Goal: Information Seeking & Learning: Learn about a topic

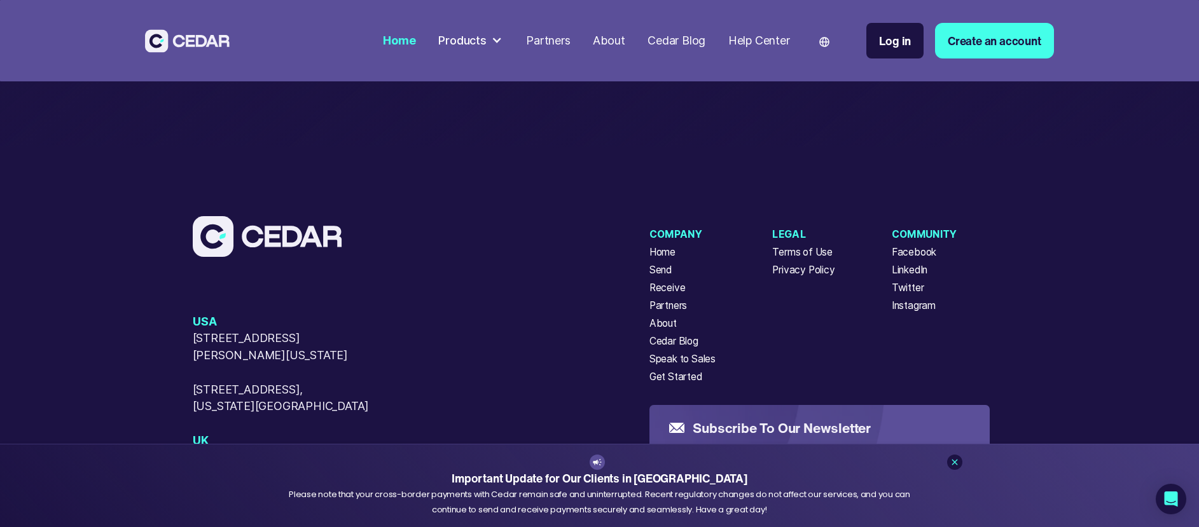
scroll to position [5698, 0]
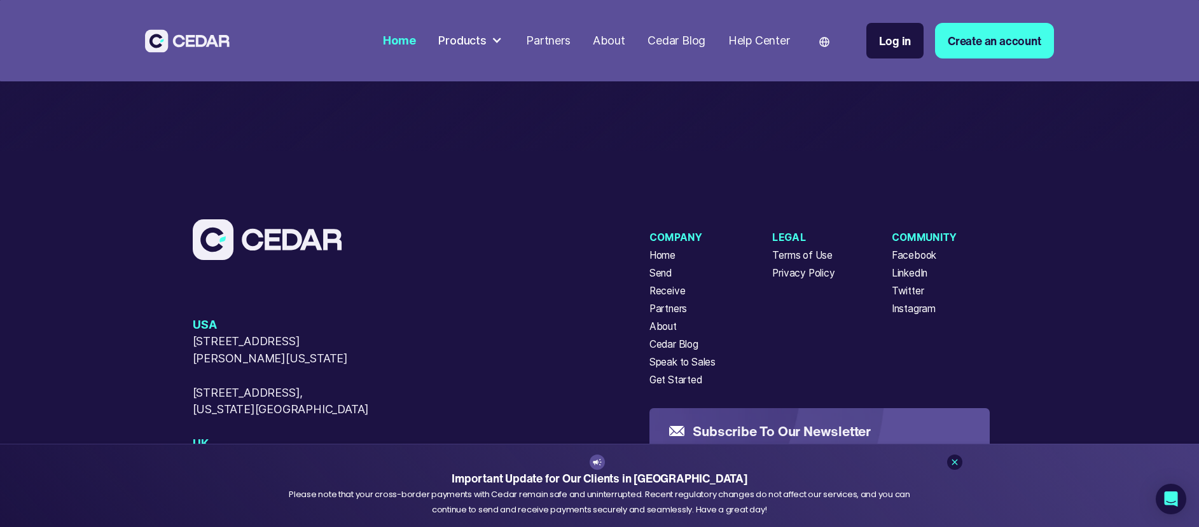
click at [659, 334] on div "About" at bounding box center [662, 326] width 27 height 15
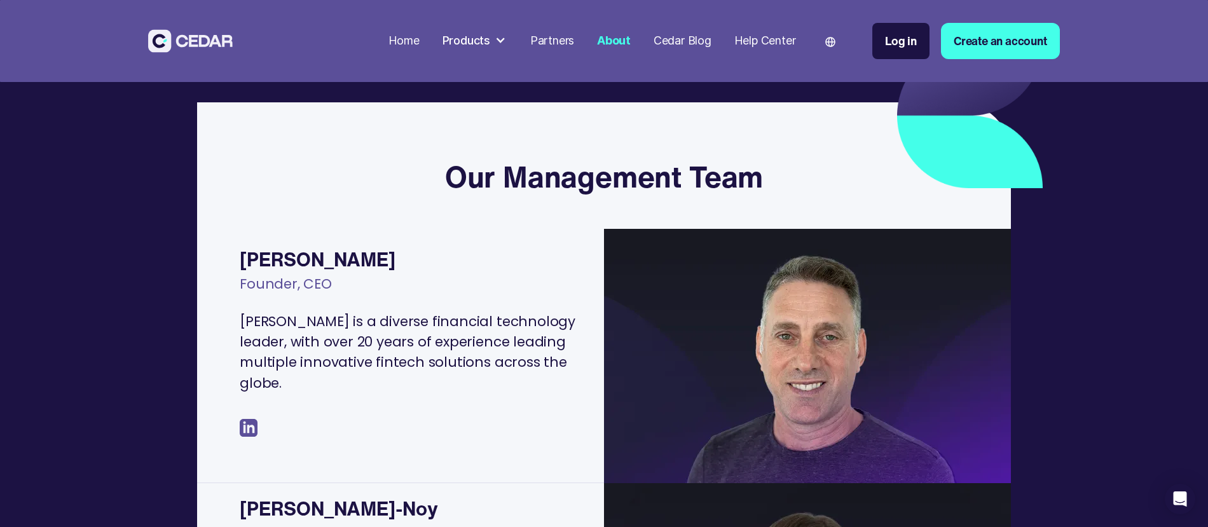
scroll to position [158, 0]
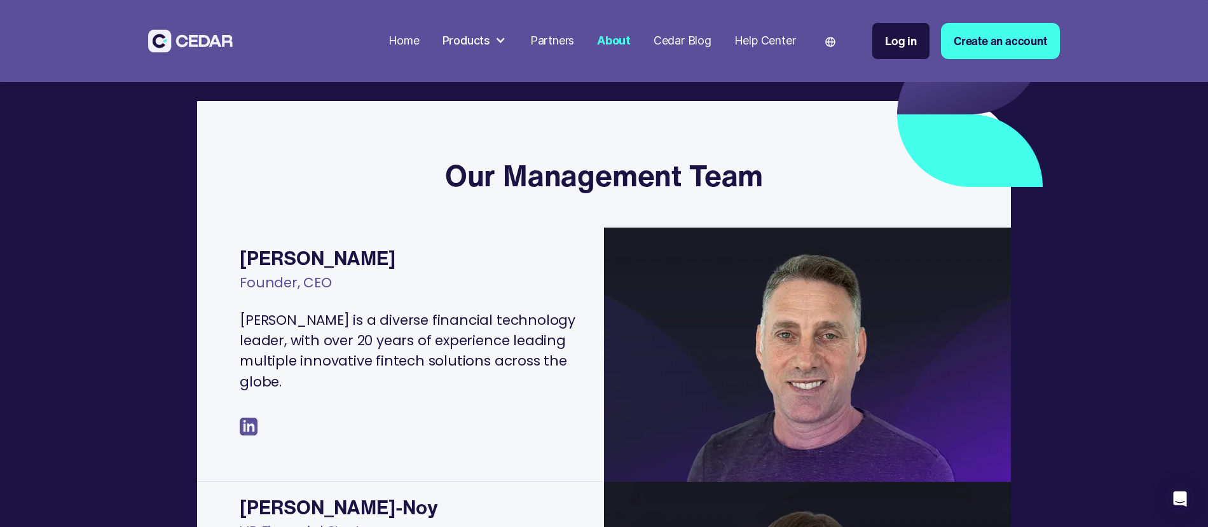
click at [249, 429] on img at bounding box center [249, 427] width 18 height 18
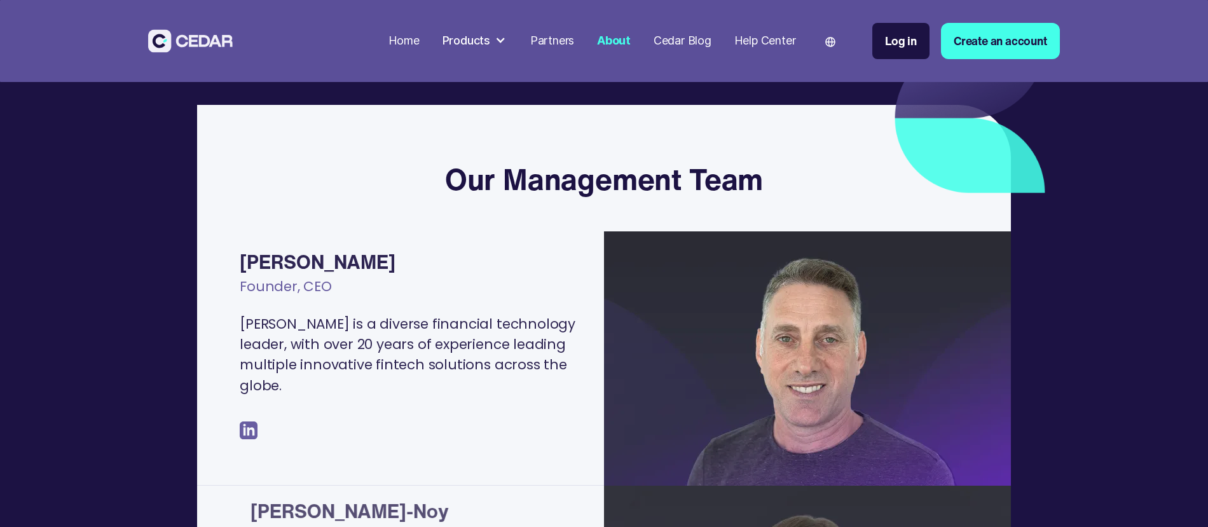
scroll to position [158, 0]
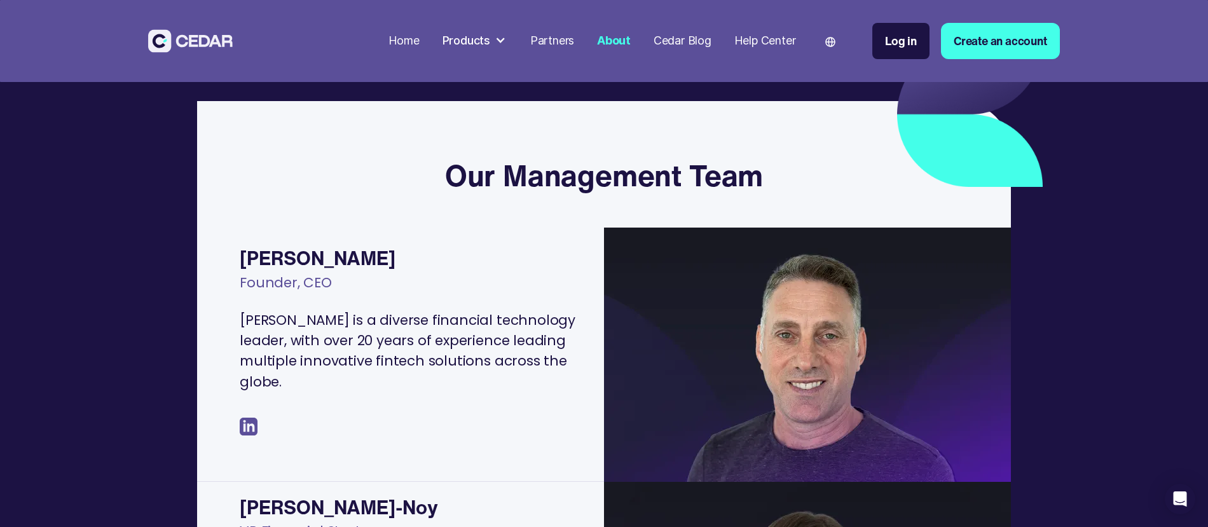
click at [495, 39] on div at bounding box center [500, 40] width 11 height 11
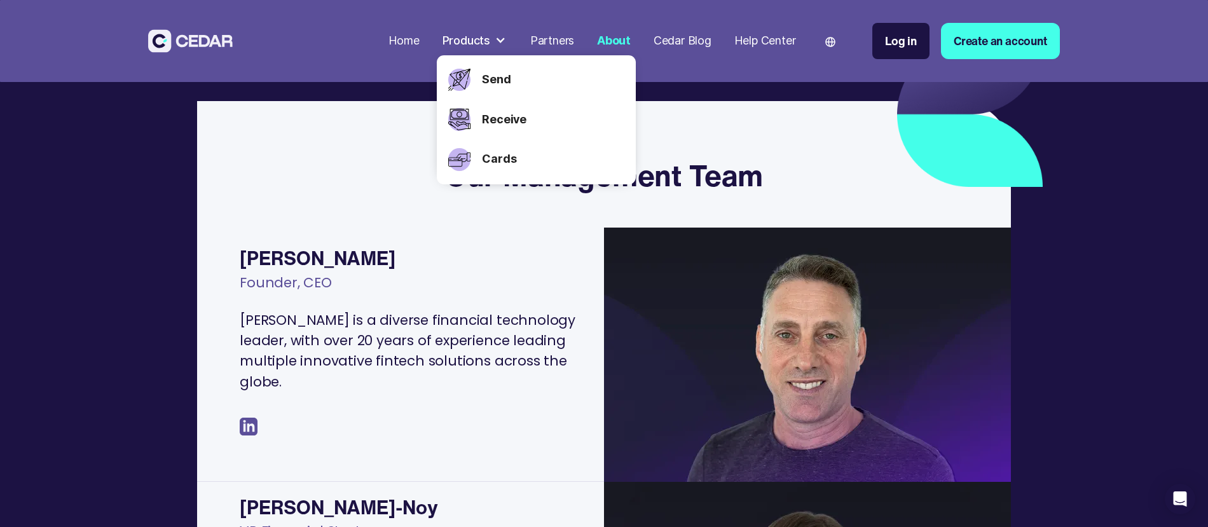
click at [495, 69] on div "Send" at bounding box center [550, 80] width 148 height 40
click at [494, 75] on link "Send" at bounding box center [553, 79] width 142 height 17
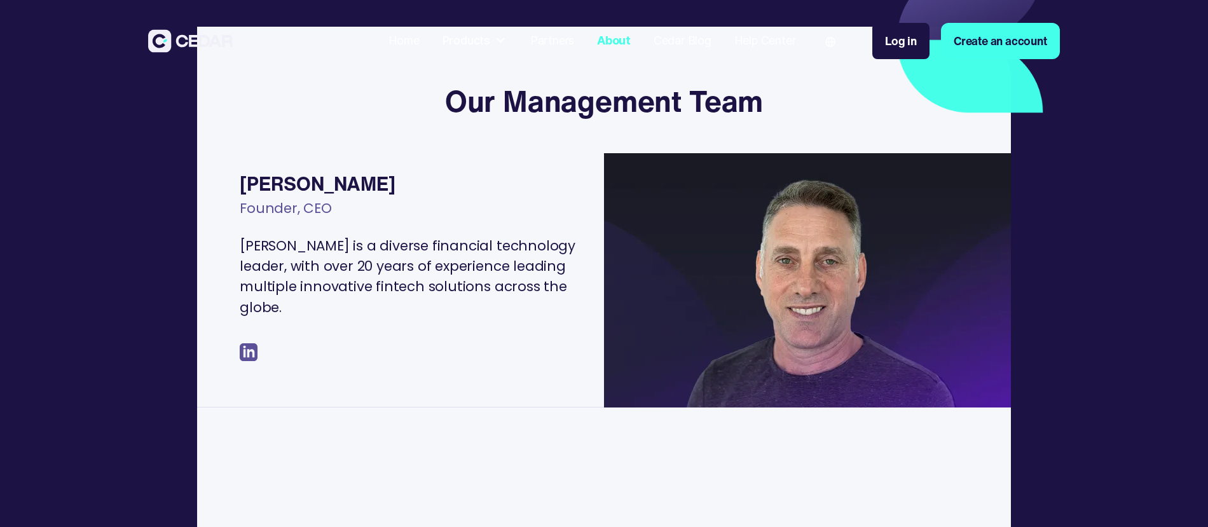
scroll to position [421, 0]
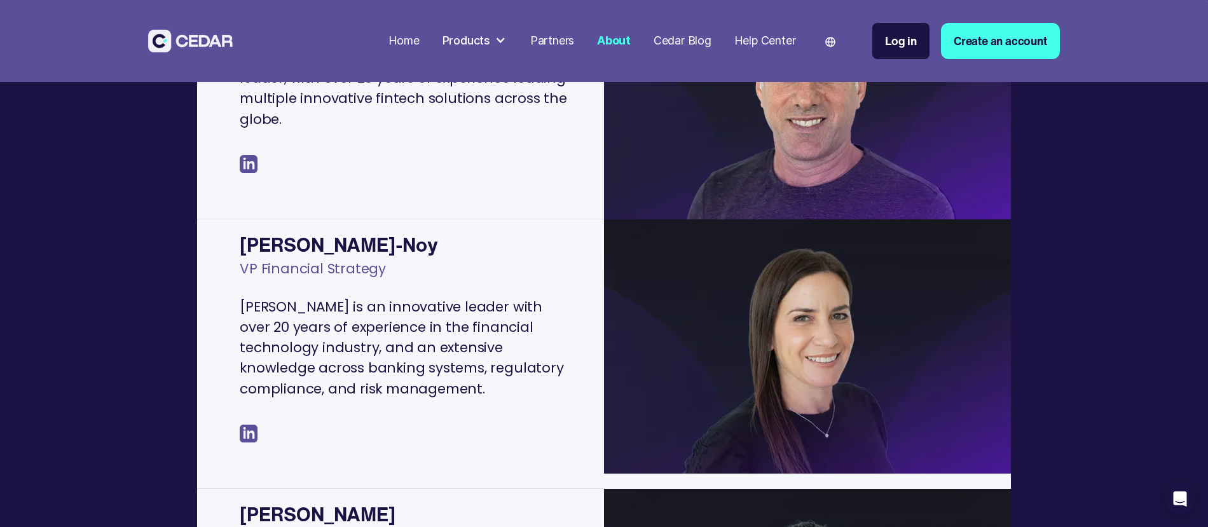
click at [488, 43] on div "Products" at bounding box center [475, 41] width 76 height 29
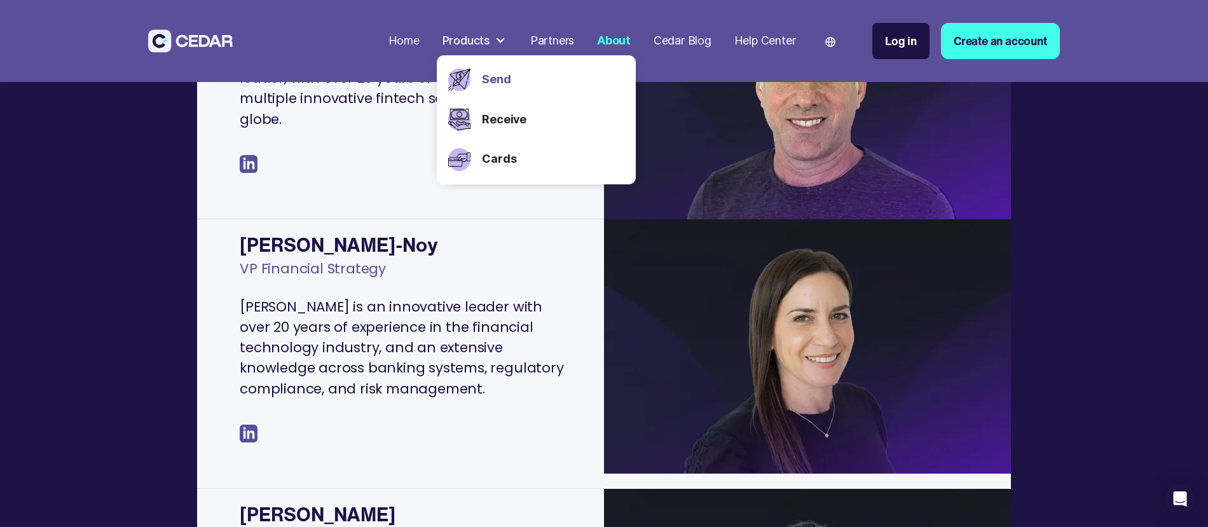
click at [502, 85] on link "Send" at bounding box center [553, 79] width 142 height 17
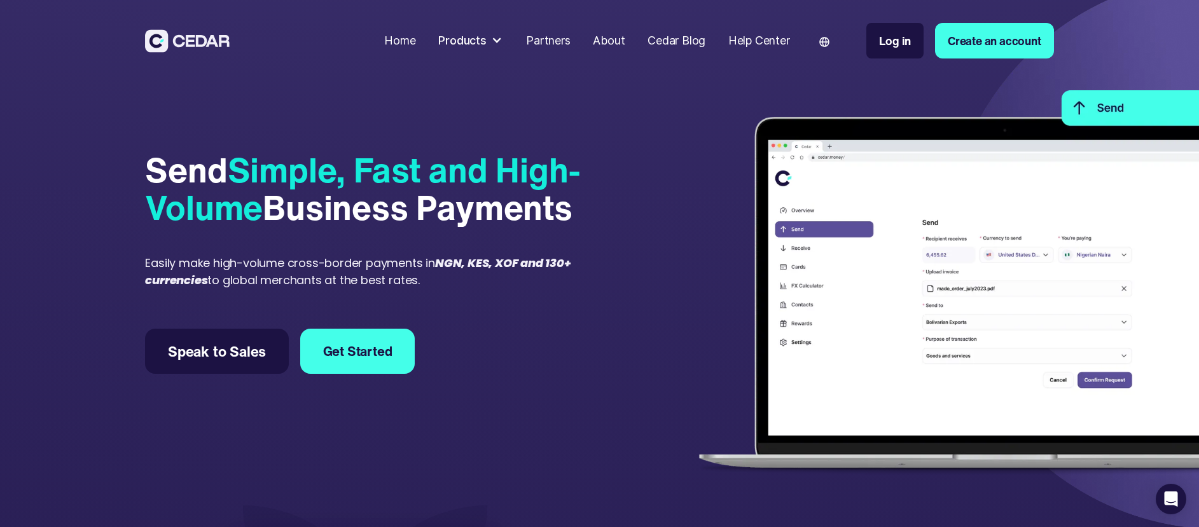
click at [492, 41] on div at bounding box center [496, 40] width 11 height 11
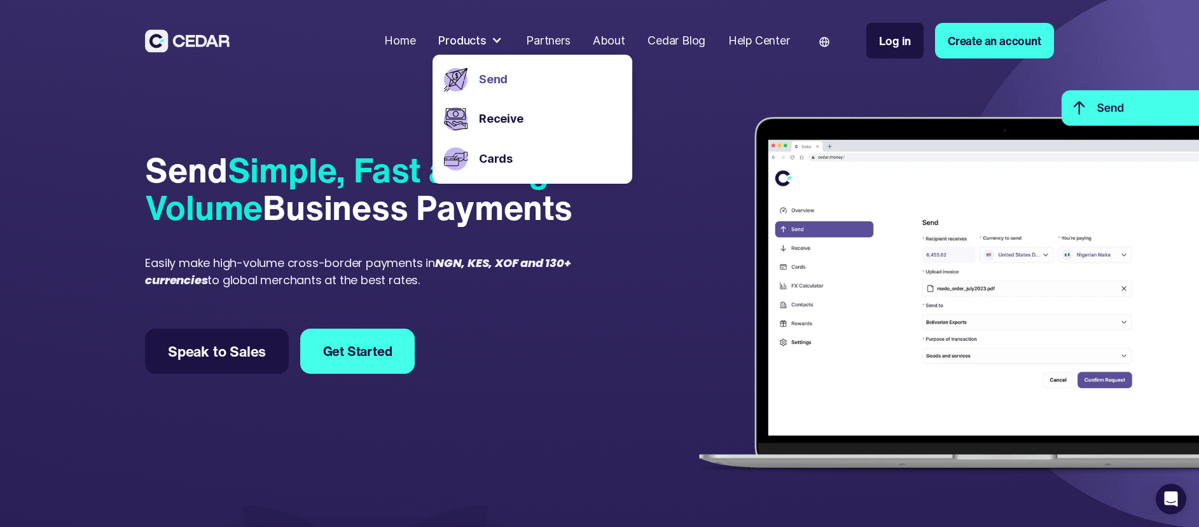
click at [529, 349] on div "Send Simple, Fast and High-Volume Business Payments Easily make high-volume cro…" at bounding box center [369, 262] width 449 height 401
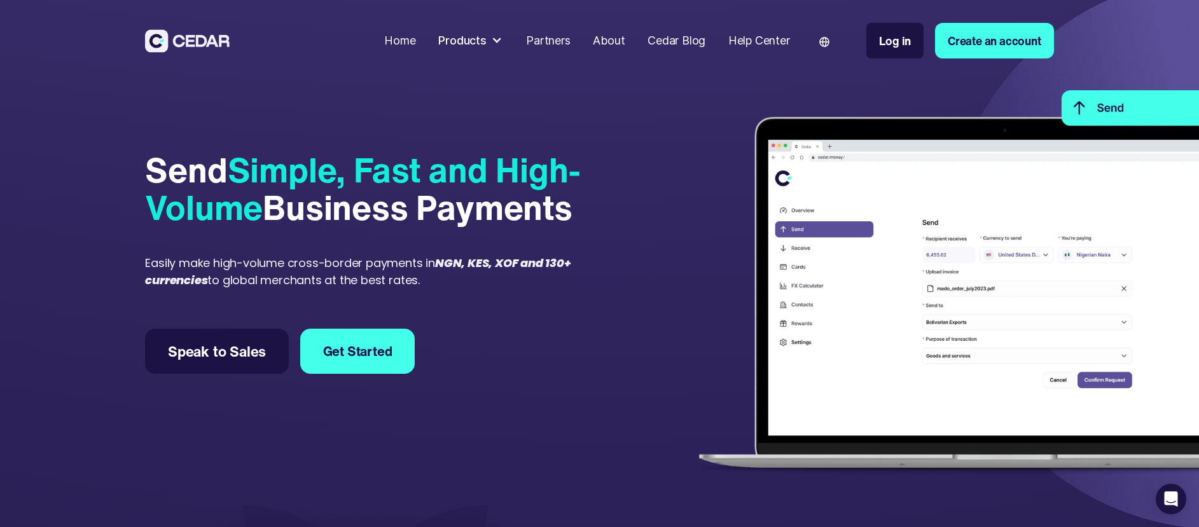
click at [598, 39] on div "About" at bounding box center [609, 40] width 32 height 17
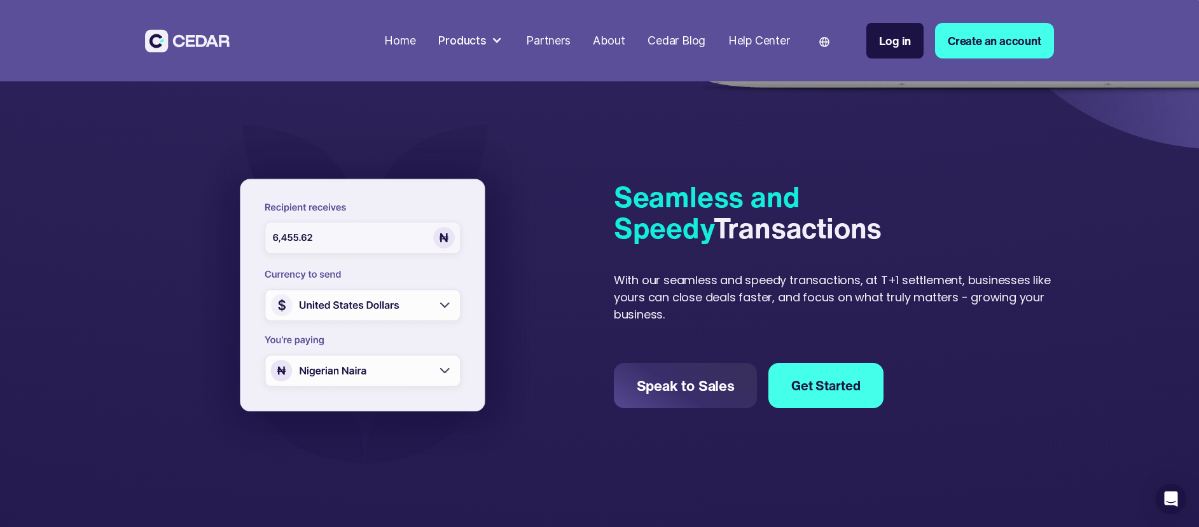
scroll to position [403, 0]
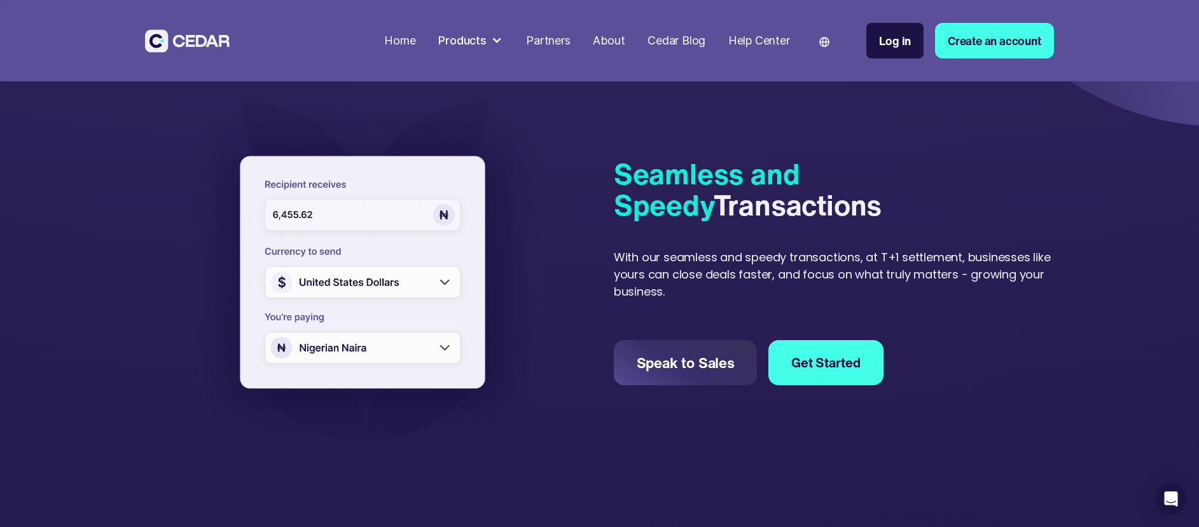
click at [491, 129] on img at bounding box center [364, 274] width 357 height 345
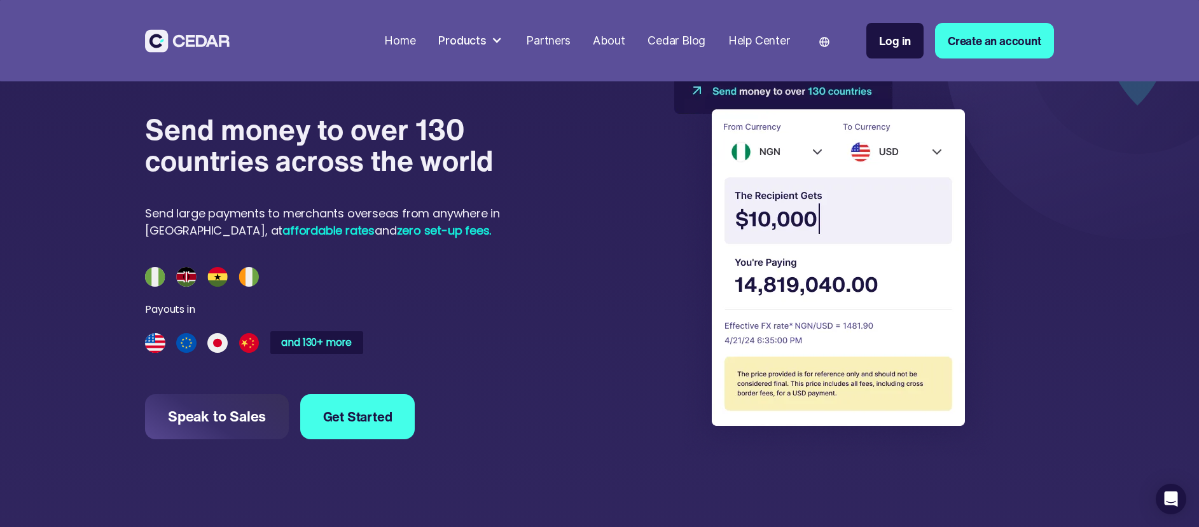
scroll to position [1319, 0]
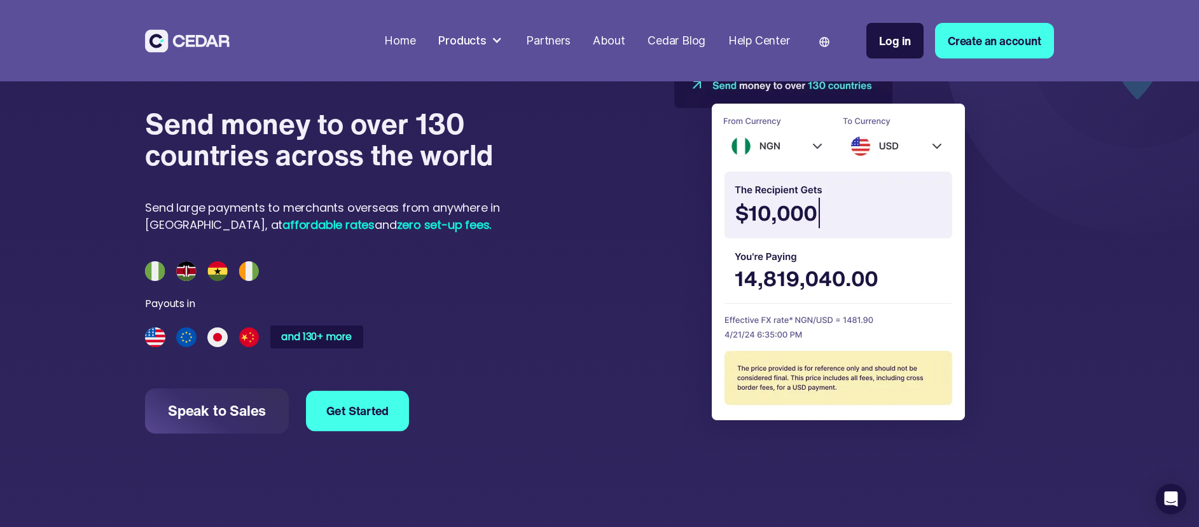
click at [378, 416] on link "Get Started" at bounding box center [357, 410] width 103 height 41
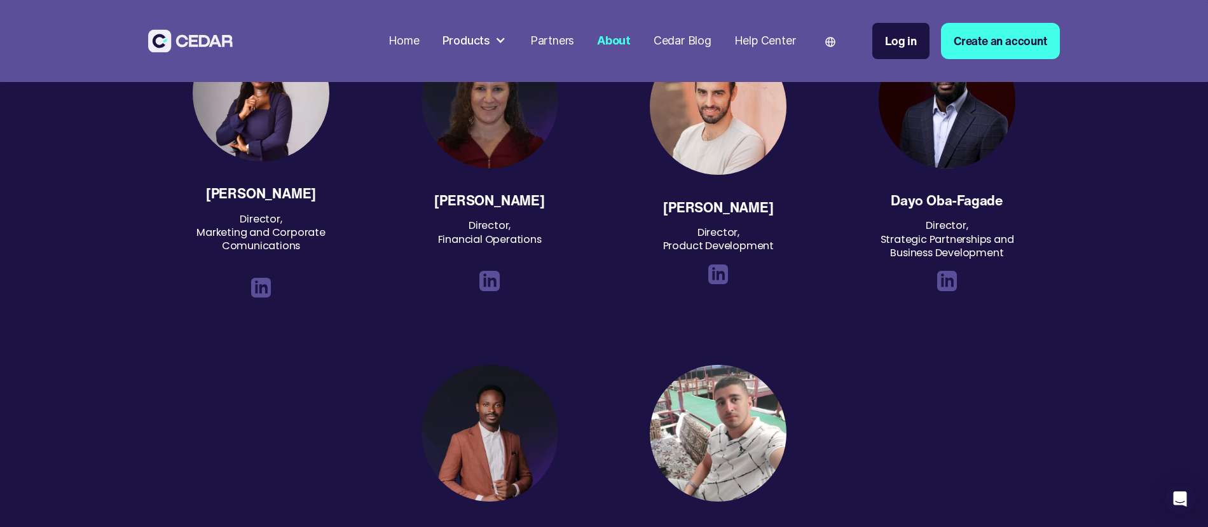
scroll to position [1791, 0]
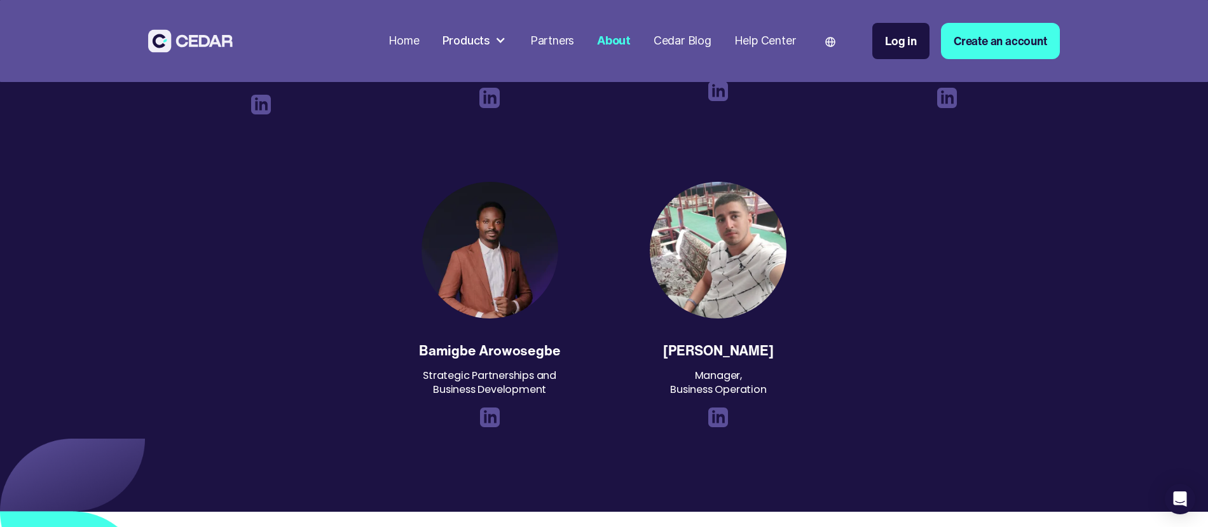
click at [491, 420] on img at bounding box center [490, 418] width 20 height 20
drag, startPoint x: 403, startPoint y: 347, endPoint x: 557, endPoint y: 356, distance: 154.8
click at [557, 356] on div "Bamigbe Arowosegbe Strategic Partnerships and Business Development" at bounding box center [489, 305] width 183 height 246
copy div "Bamigbe Arowosegbe"
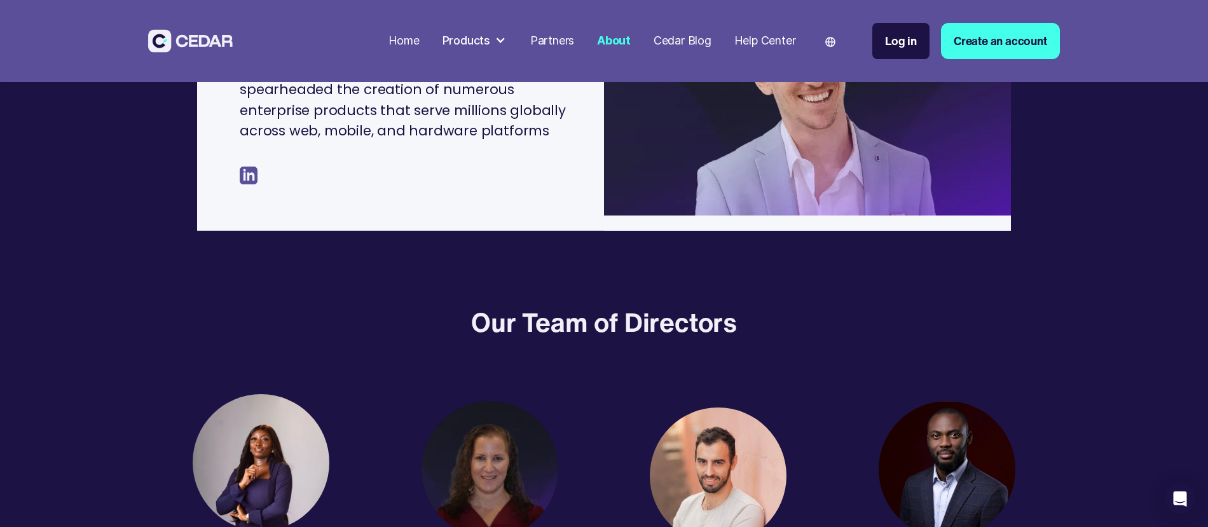
scroll to position [0, 0]
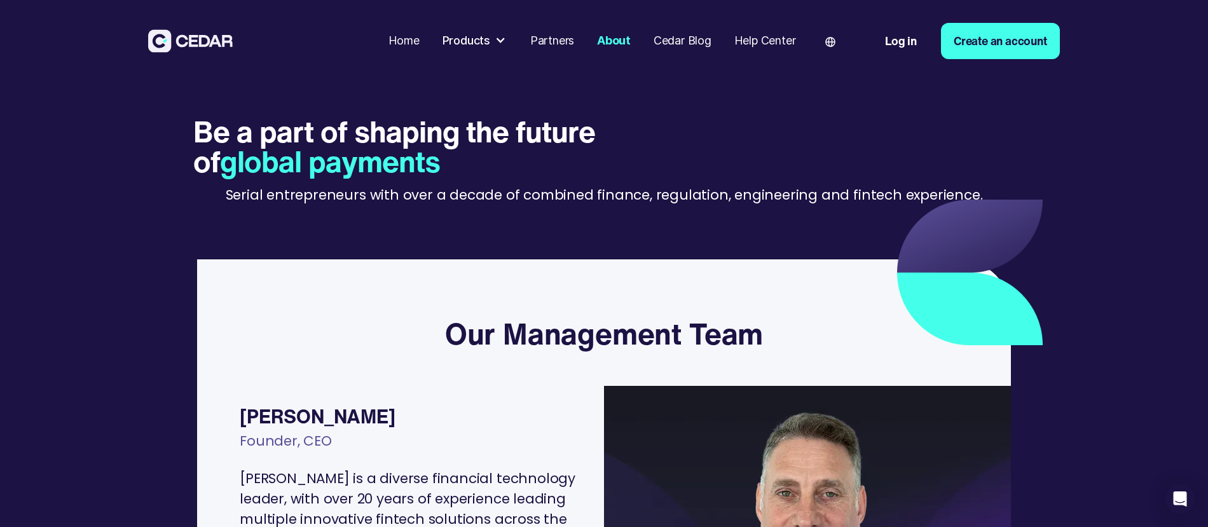
click at [399, 39] on div "Home" at bounding box center [404, 40] width 31 height 17
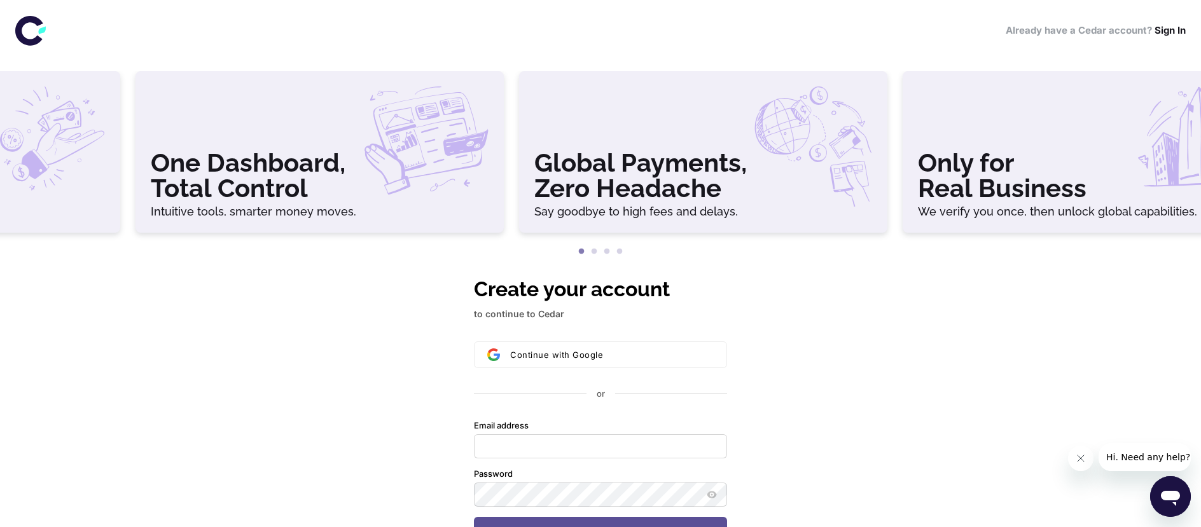
drag, startPoint x: 919, startPoint y: 167, endPoint x: 1021, endPoint y: 157, distance: 102.8
click at [1021, 157] on h3 "Only for Real Business" at bounding box center [1087, 175] width 338 height 51
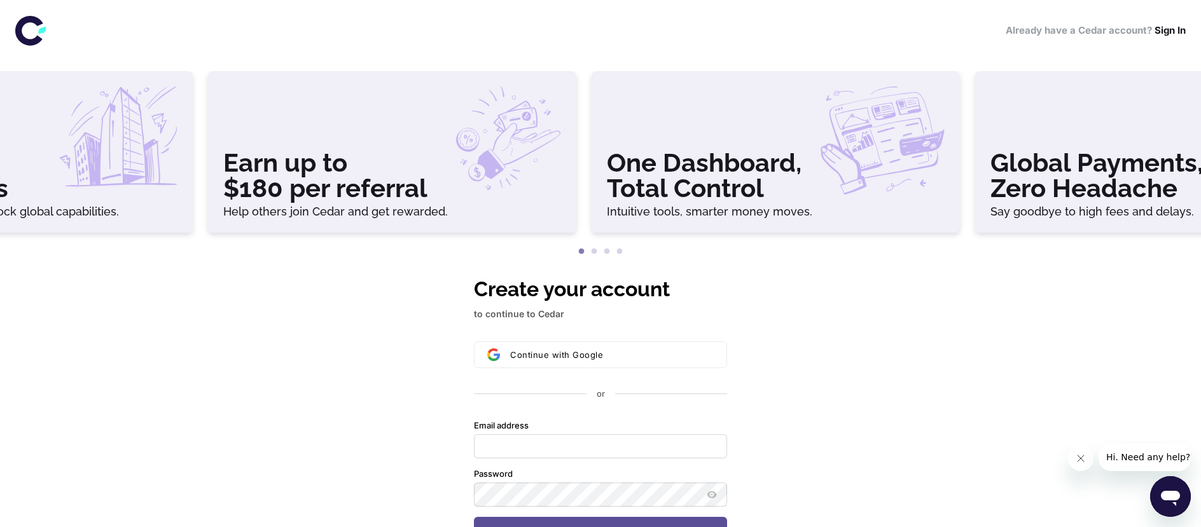
drag, startPoint x: 362, startPoint y: 165, endPoint x: 1000, endPoint y: 150, distance: 638.6
click at [811, 159] on h3 "One Dashboard, Total Control" at bounding box center [776, 175] width 338 height 51
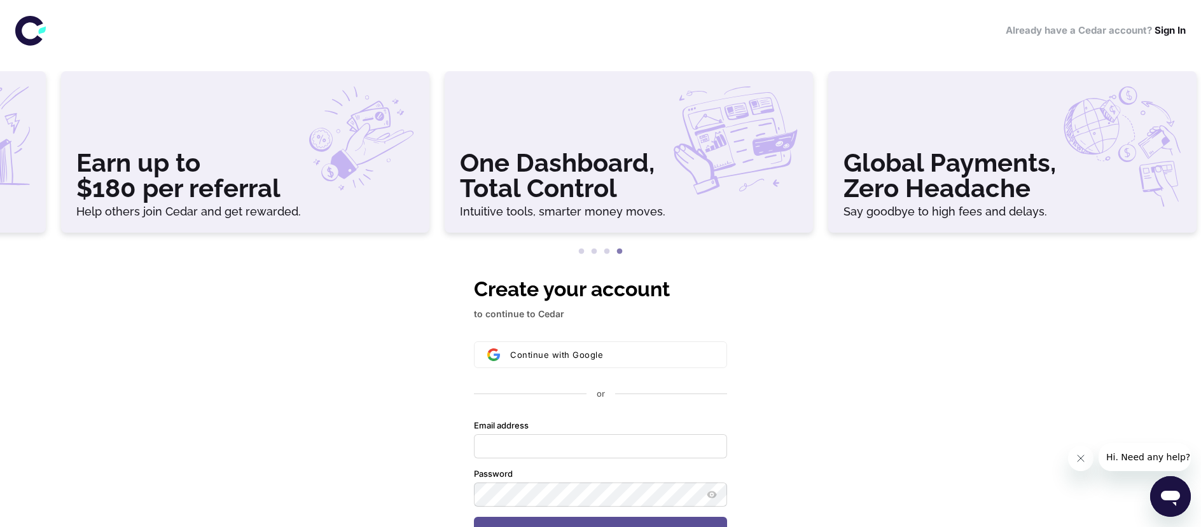
drag, startPoint x: 146, startPoint y: 172, endPoint x: 529, endPoint y: 155, distance: 383.1
click at [414, 156] on h3 "Earn up to $180 per referral" at bounding box center [245, 175] width 338 height 51
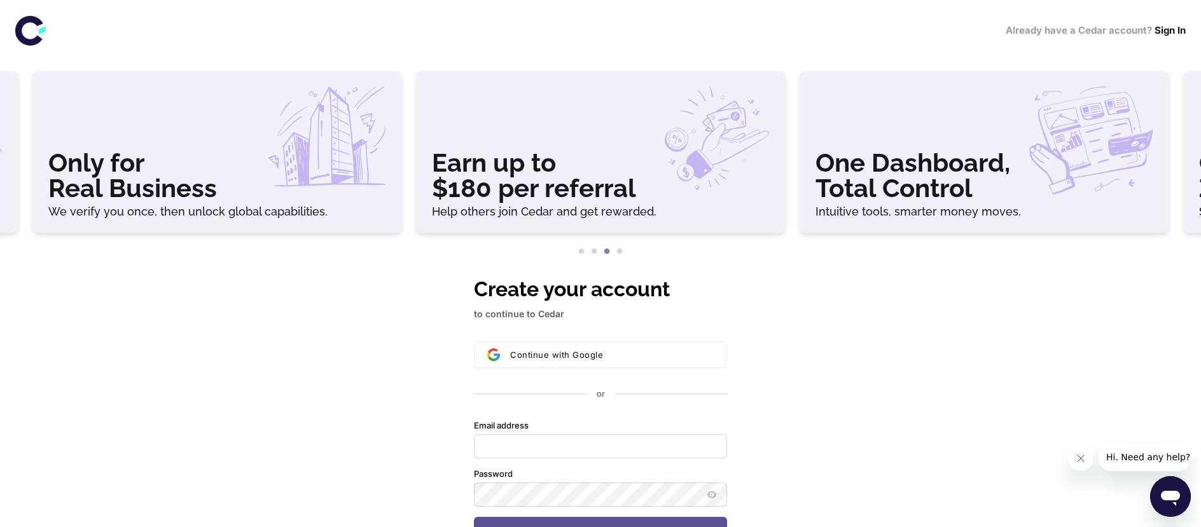
drag, startPoint x: 365, startPoint y: 123, endPoint x: 935, endPoint y: 127, distance: 569.8
click at [386, 127] on div at bounding box center [217, 118] width 338 height 64
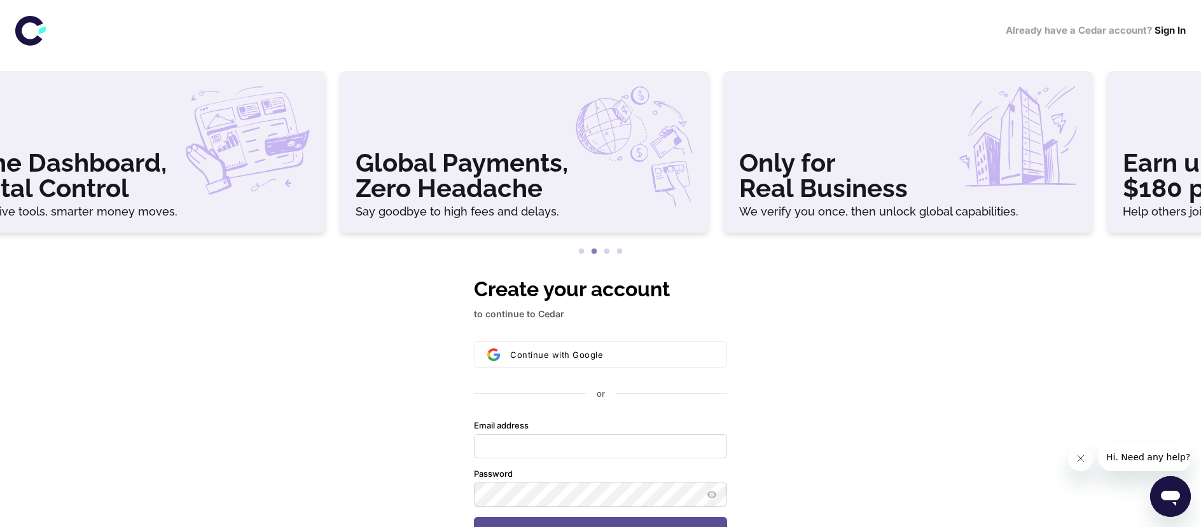
drag, startPoint x: 148, startPoint y: 168, endPoint x: 1001, endPoint y: 162, distance: 853.4
click at [693, 163] on h3 "Global Payments, Zero Headache" at bounding box center [524, 175] width 338 height 51
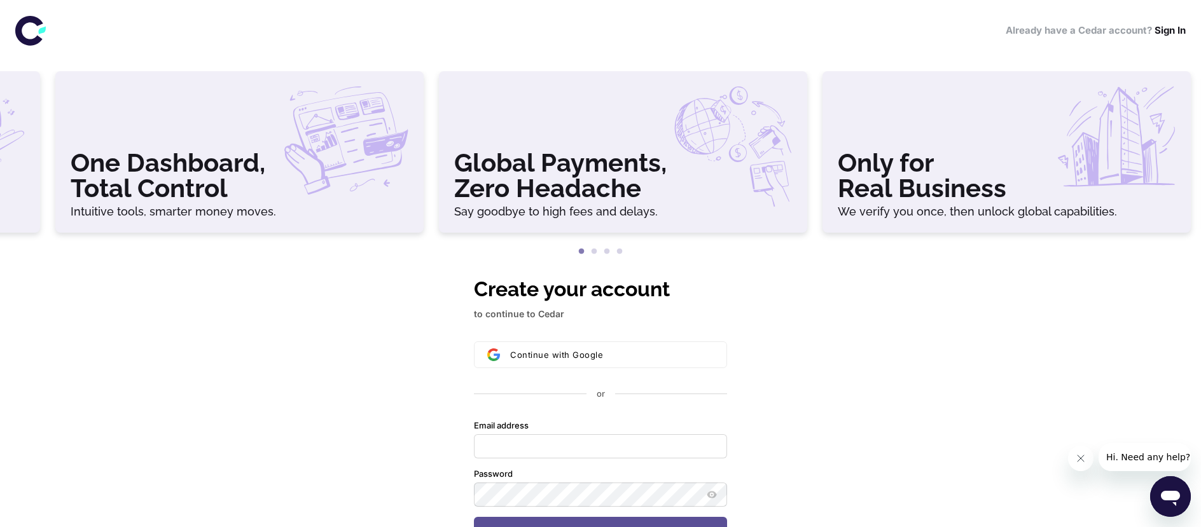
drag, startPoint x: 312, startPoint y: 190, endPoint x: 816, endPoint y: 179, distance: 505.0
click at [408, 191] on h3 "One Dashboard, Total Control" at bounding box center [240, 175] width 338 height 51
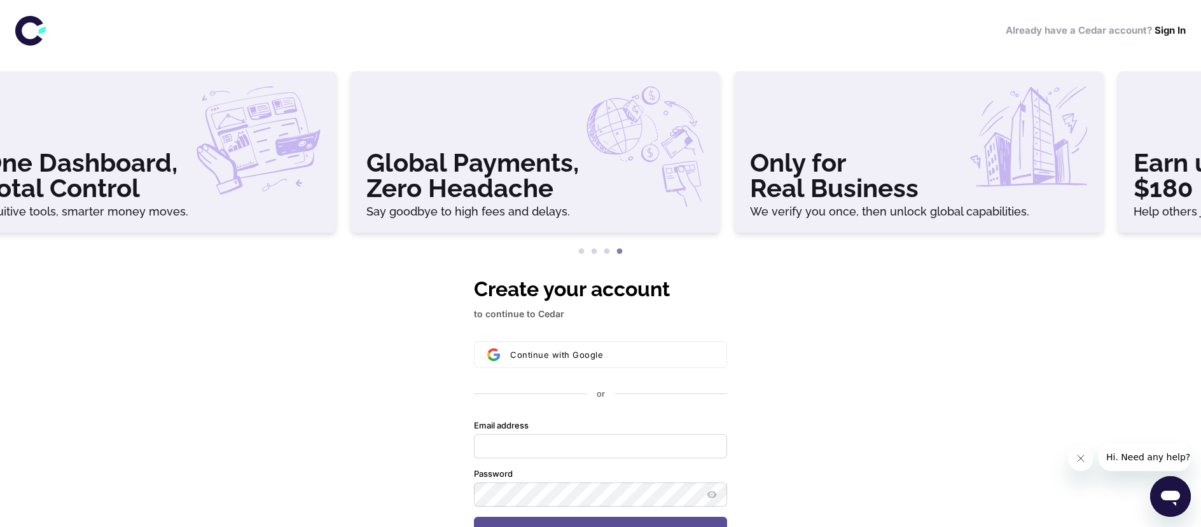
drag, startPoint x: 561, startPoint y: 176, endPoint x: 77, endPoint y: 168, distance: 484.6
click at [366, 179] on h3 "Global Payments, Zero Headache" at bounding box center [535, 175] width 338 height 51
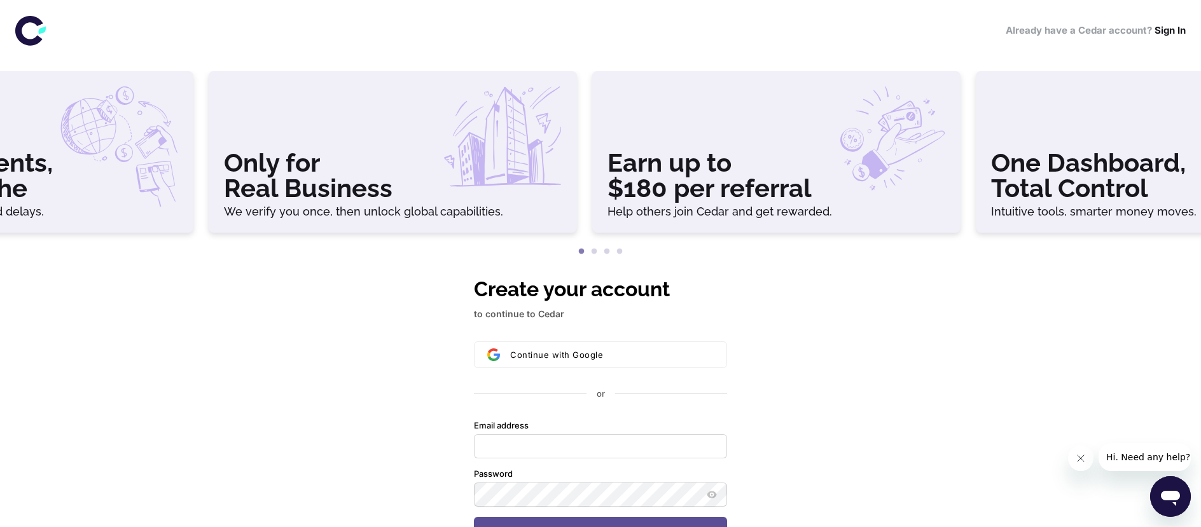
drag, startPoint x: 1065, startPoint y: 153, endPoint x: 407, endPoint y: 151, distance: 658.1
click at [407, 151] on h3 "Only for Real Business" at bounding box center [393, 175] width 338 height 51
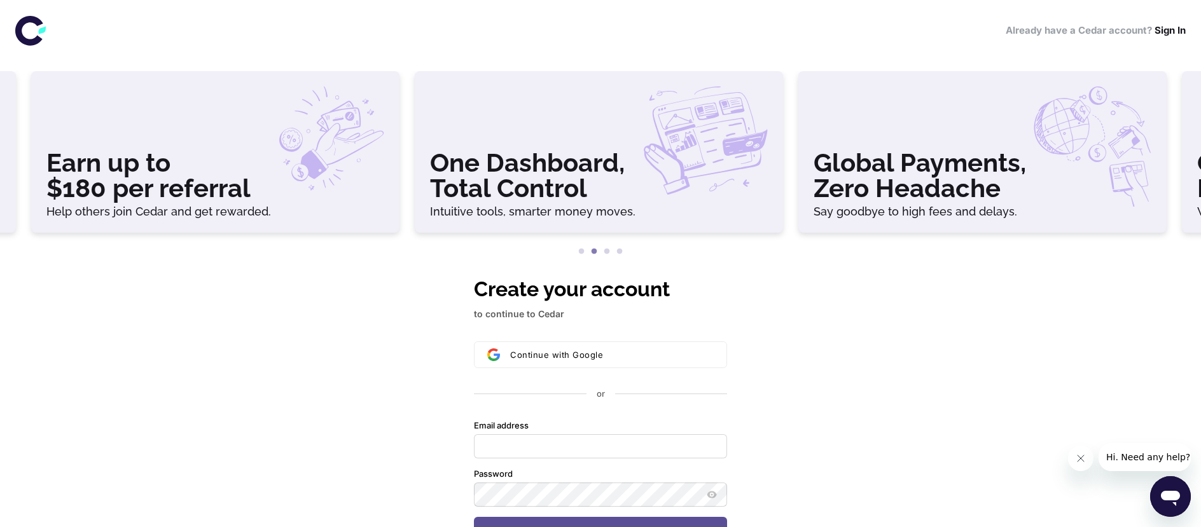
drag, startPoint x: 1029, startPoint y: 186, endPoint x: 258, endPoint y: 218, distance: 771.4
click at [258, 218] on div "Earn up to $180 per referral Help others join Cedar and get rewarded." at bounding box center [215, 152] width 368 height 162
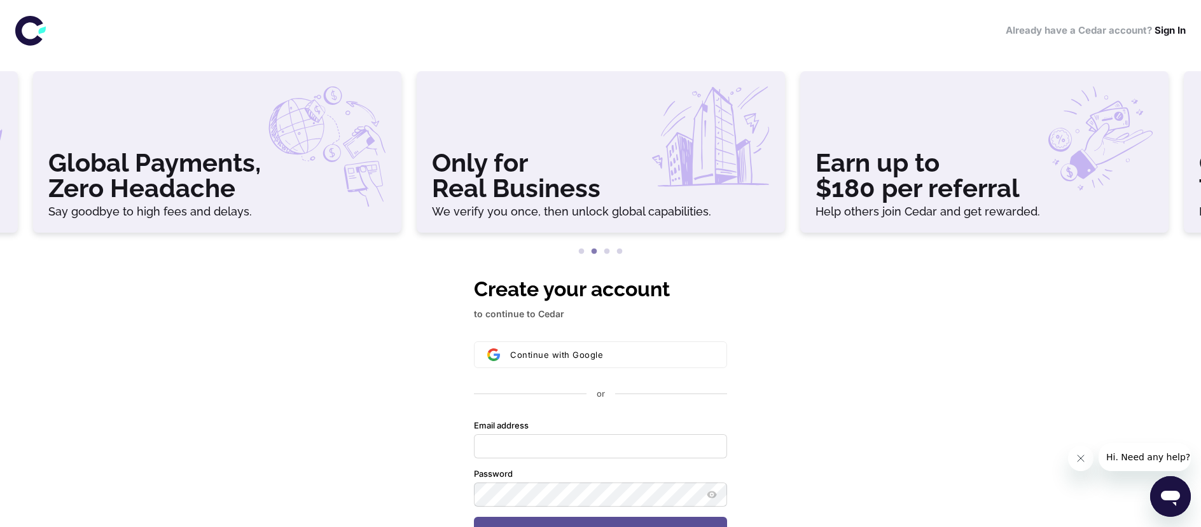
click at [593, 191] on h3 "Only for Real Business" at bounding box center [601, 175] width 338 height 51
click at [581, 203] on div "Only for Real Business We verify you once, then unlock global capabilities." at bounding box center [600, 152] width 368 height 162
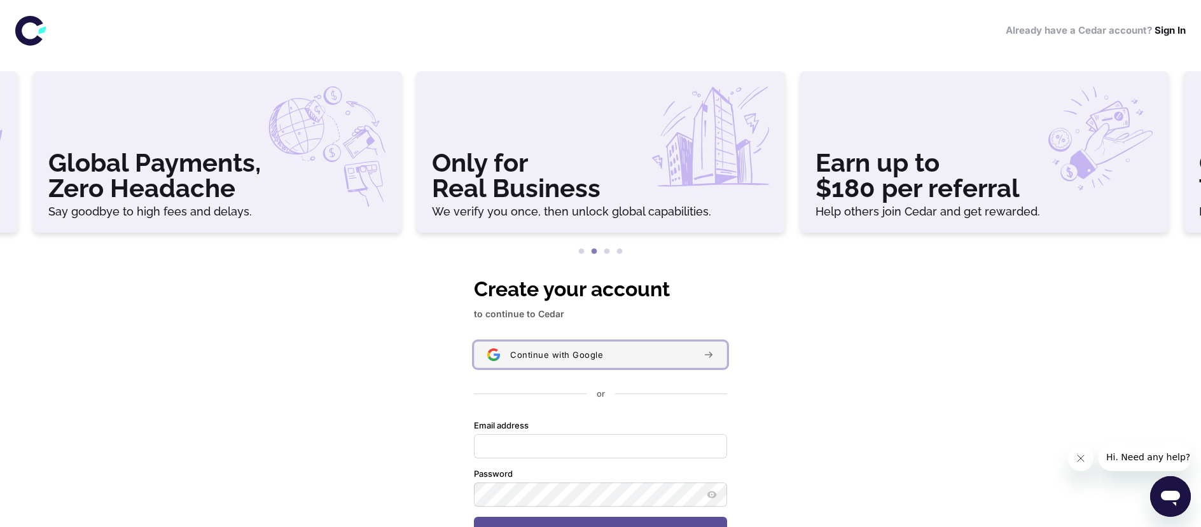
click at [570, 355] on span "Continue with Google" at bounding box center [556, 355] width 93 height 10
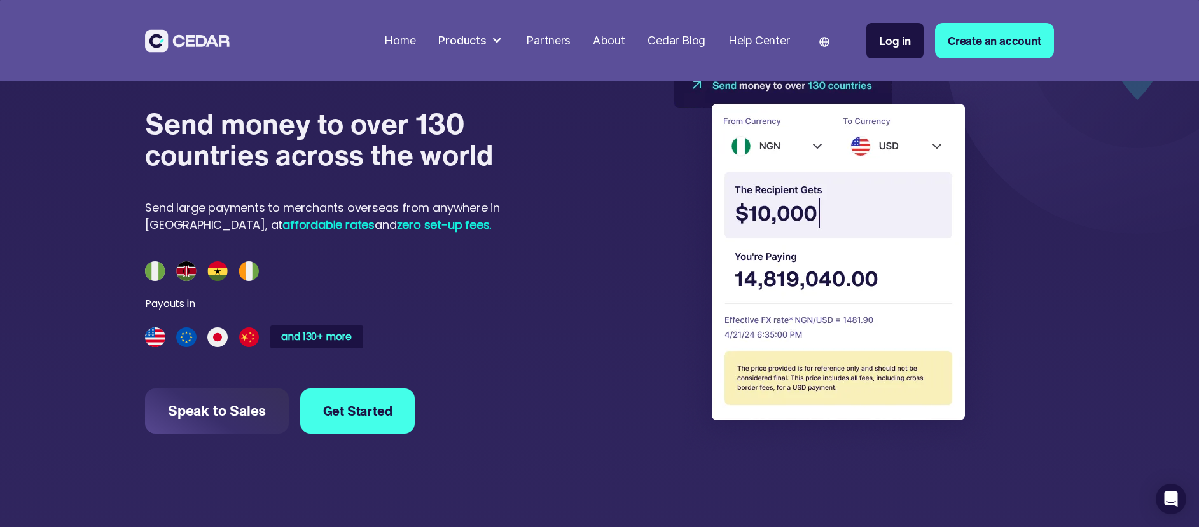
click at [485, 35] on div "Products" at bounding box center [470, 41] width 76 height 29
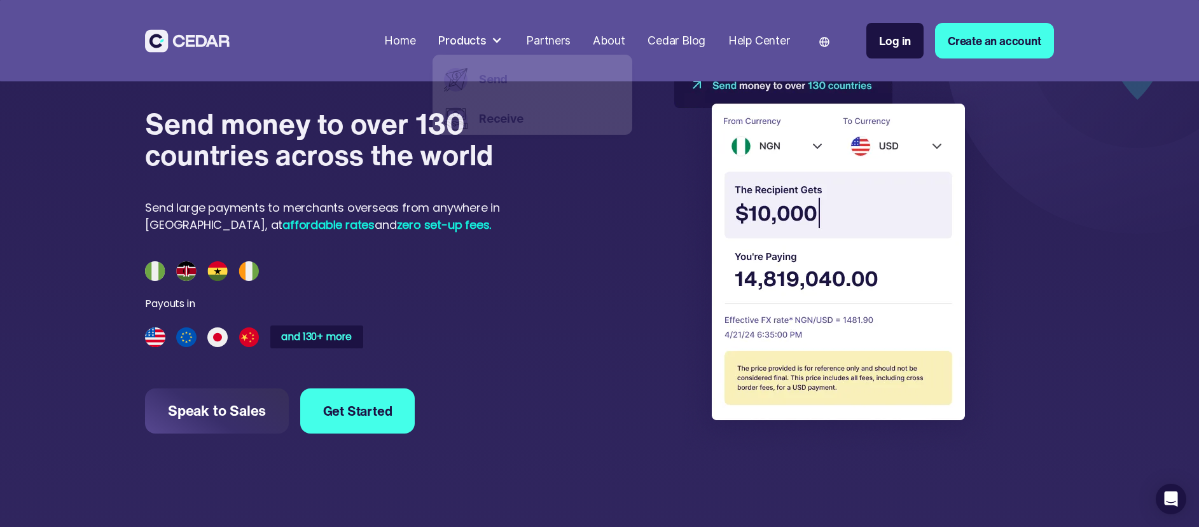
click at [570, 40] on link "Partners" at bounding box center [547, 41] width 55 height 30
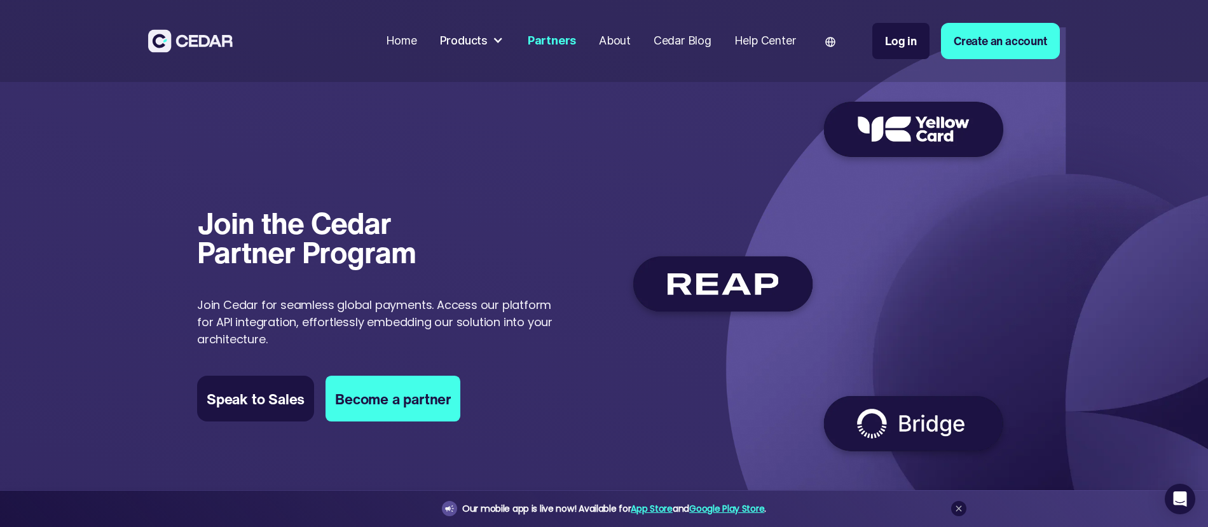
scroll to position [26, 0]
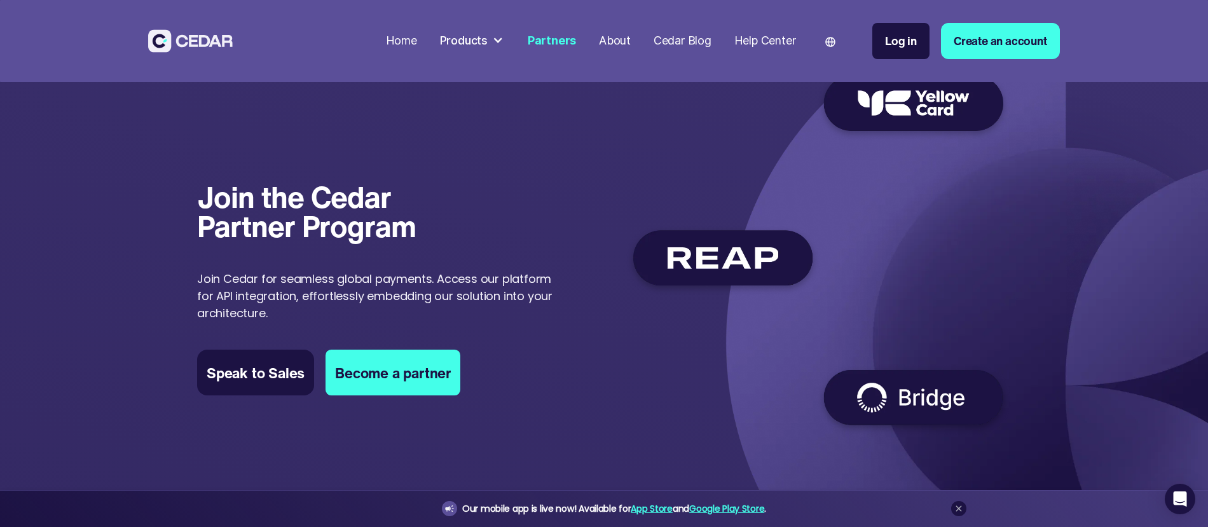
click at [397, 43] on div "Home" at bounding box center [401, 40] width 31 height 17
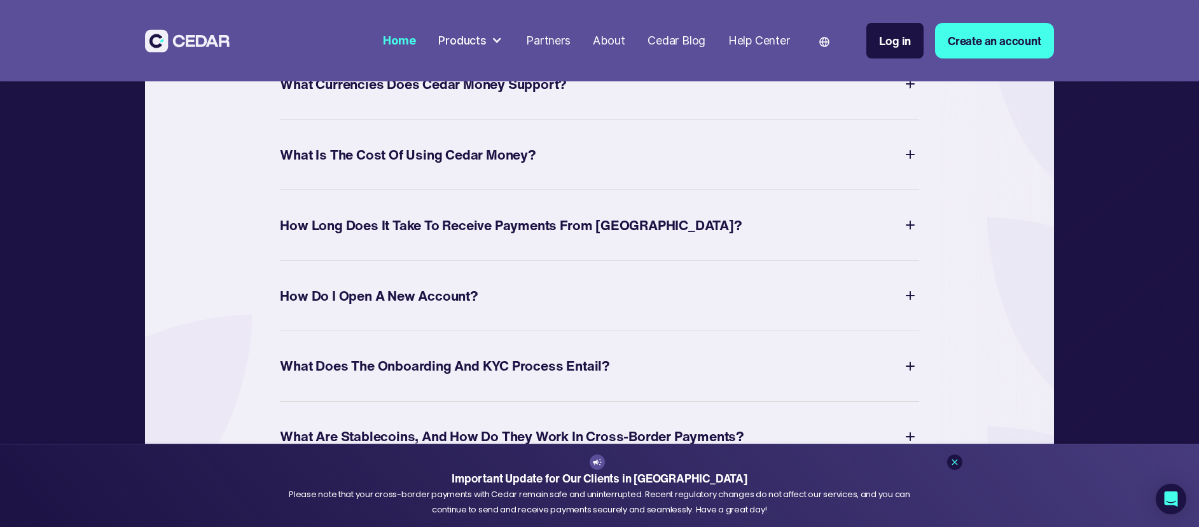
scroll to position [4885, 0]
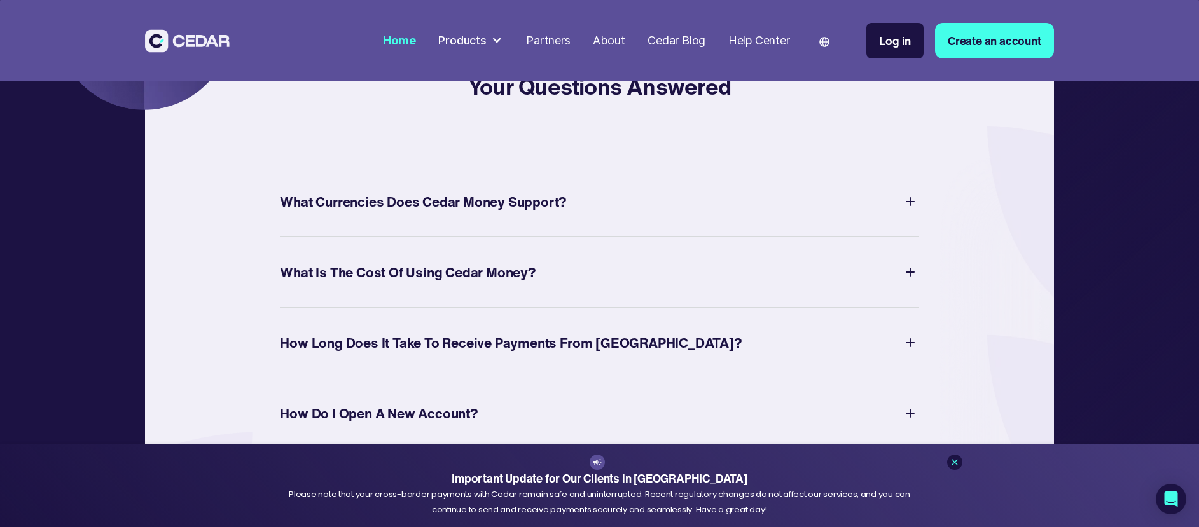
click at [452, 214] on div "What Currencies Does Cedar Money Support?" at bounding box center [423, 201] width 287 height 25
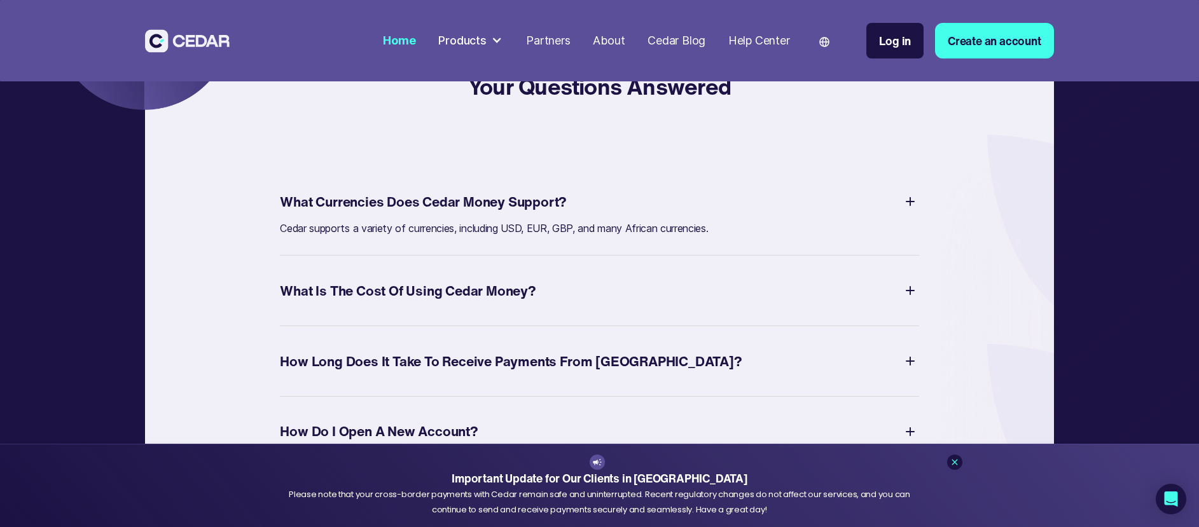
click at [480, 303] on div "What Is The Cost of Using Cedar Money?" at bounding box center [408, 291] width 256 height 25
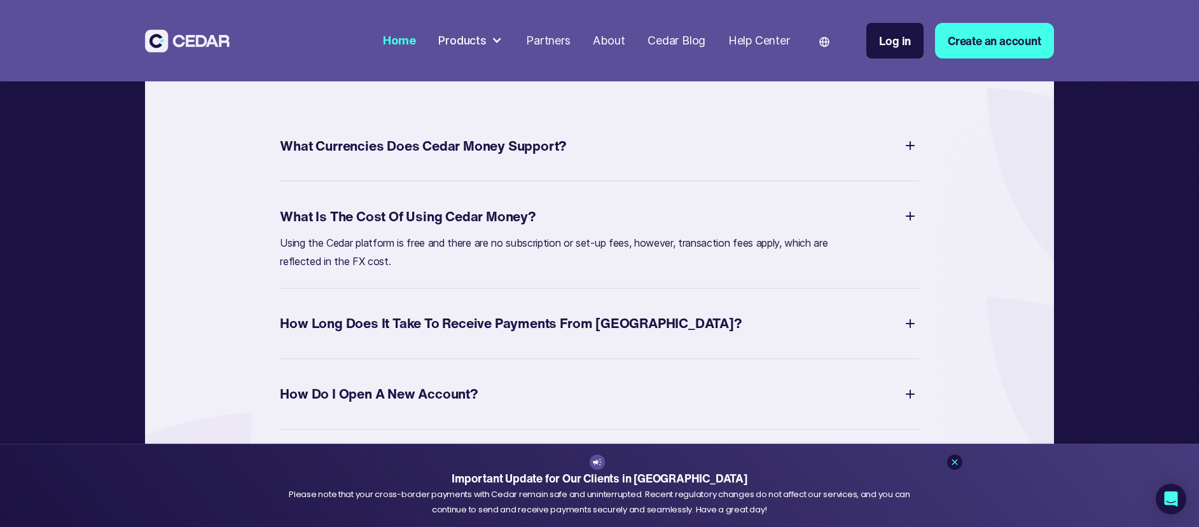
scroll to position [4962, 0]
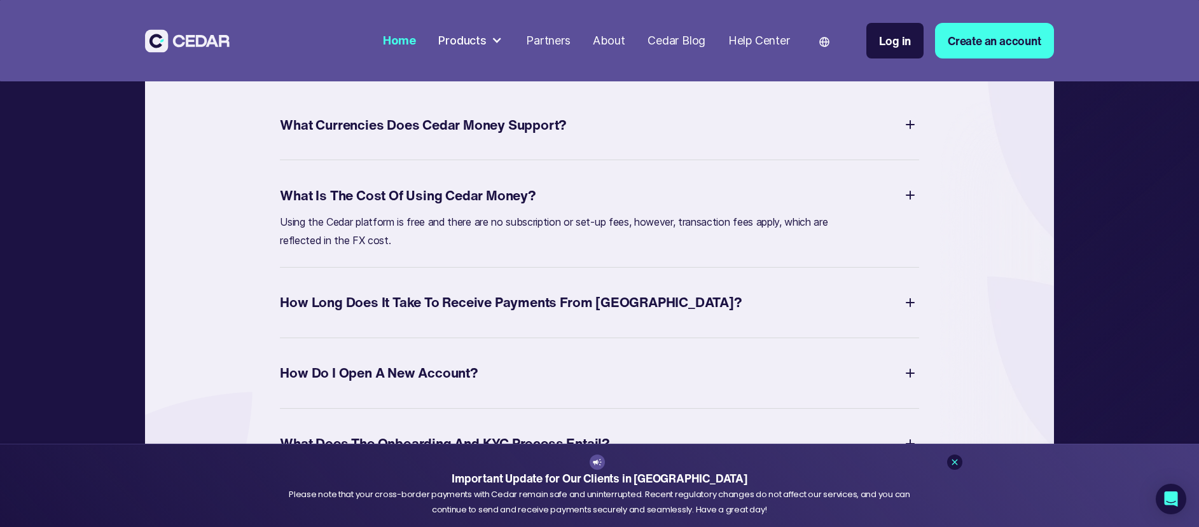
click at [487, 315] on div "How Long Does It Take to Receive Payments from Africa?" at bounding box center [511, 302] width 462 height 25
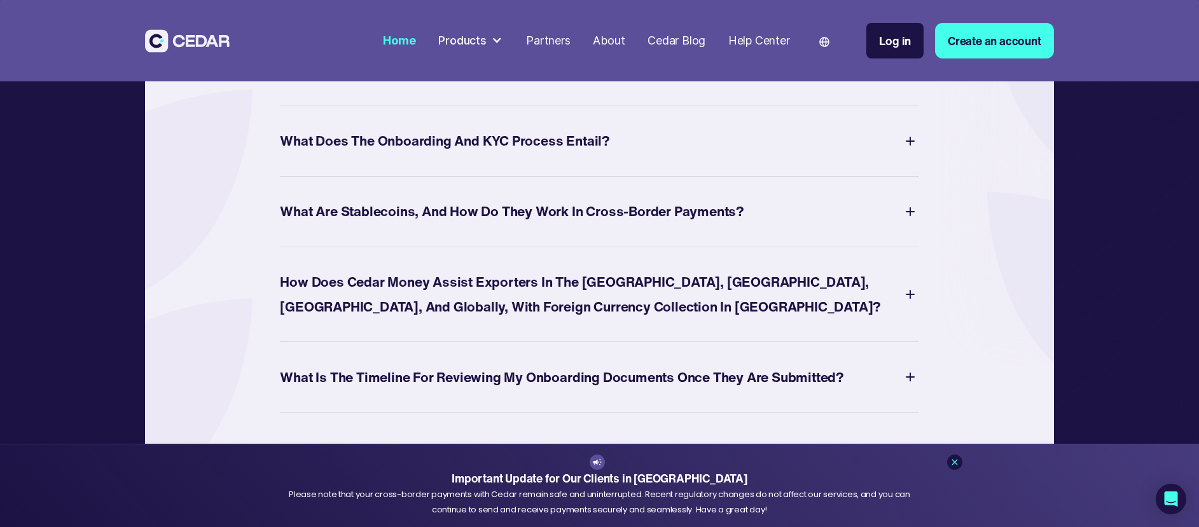
scroll to position [5060, 0]
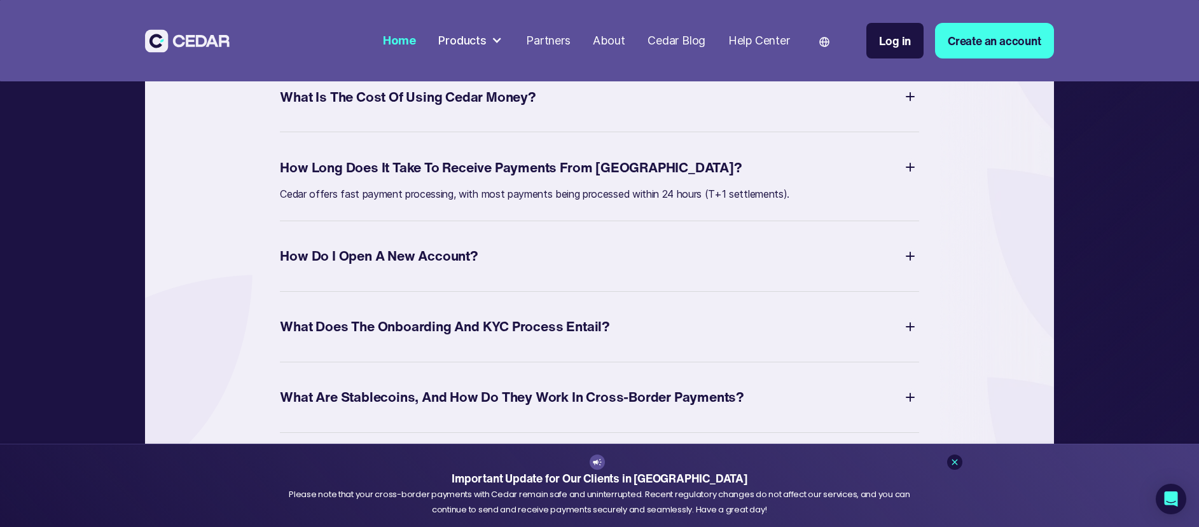
click at [492, 271] on div "How Do I Open a New Account?" at bounding box center [599, 256] width 638 height 30
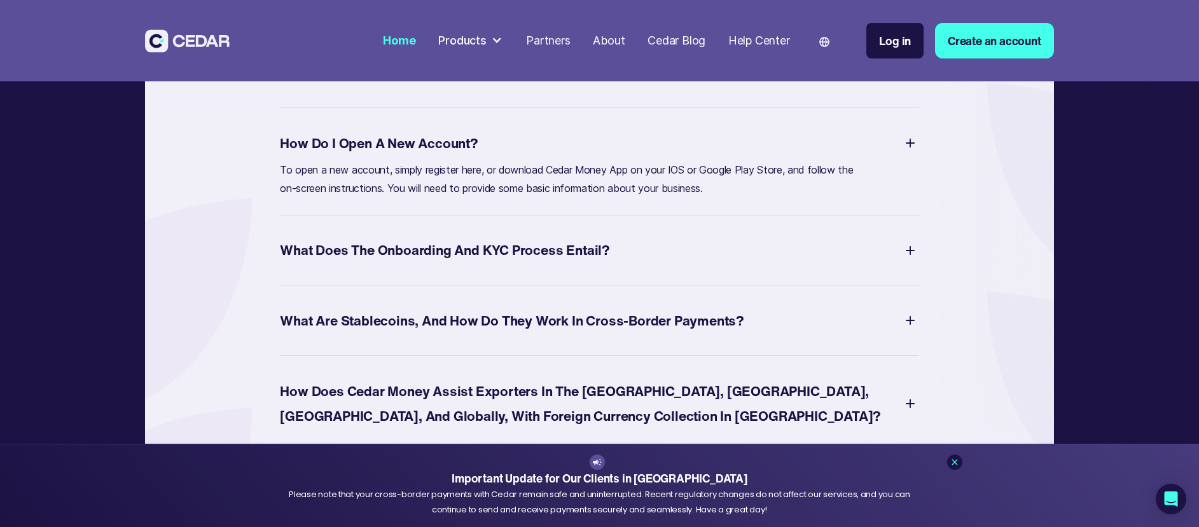
click at [492, 265] on div "What Does the Onboarding and KYC Process Entail?" at bounding box center [599, 250] width 638 height 30
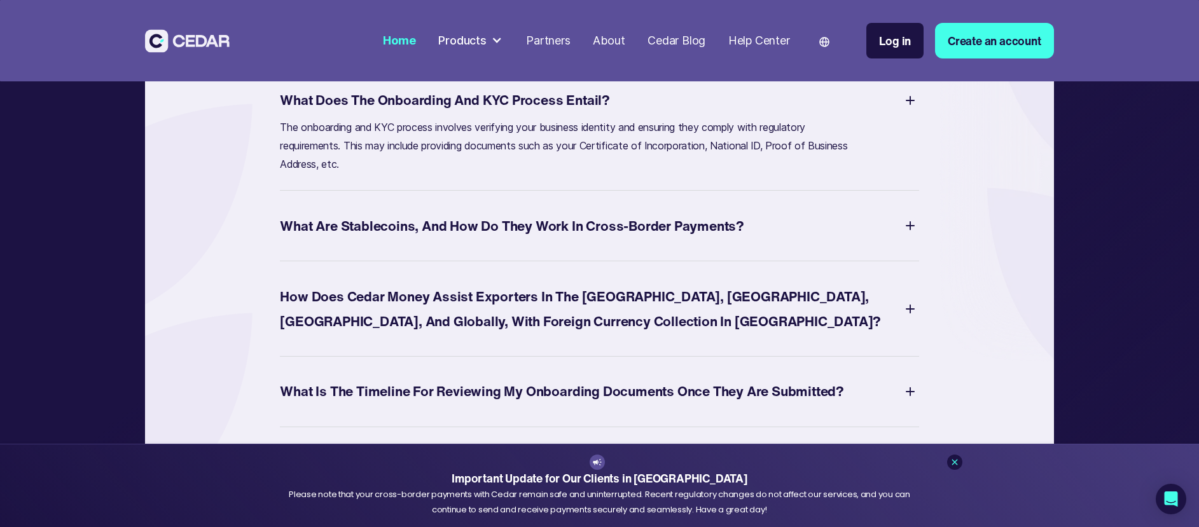
scroll to position [5269, 0]
click at [503, 238] on div "What are Stablecoins, and how do they work in Cross-border Payments?" at bounding box center [512, 225] width 464 height 25
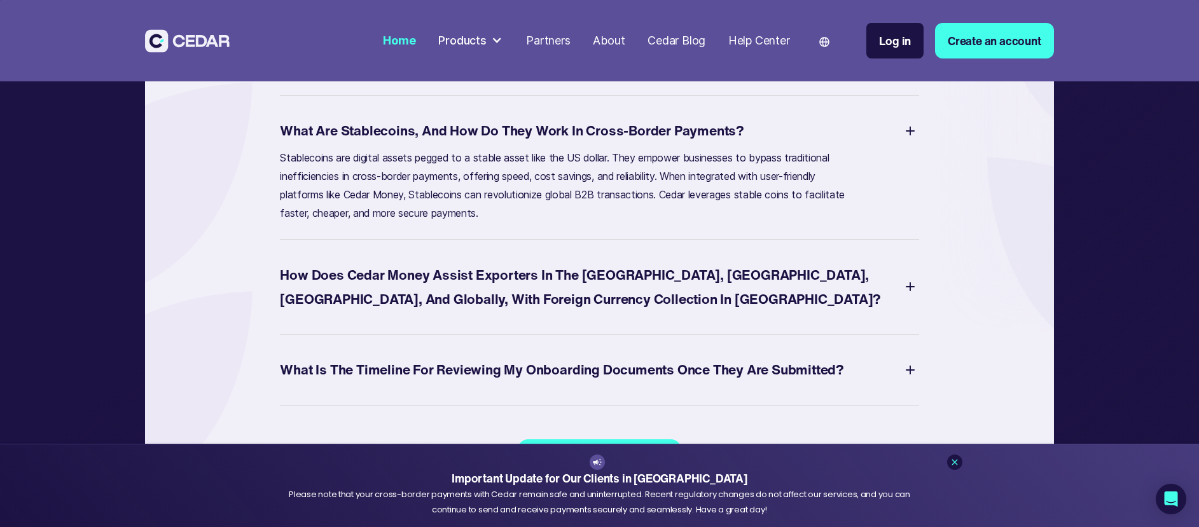
scroll to position [5312, 0]
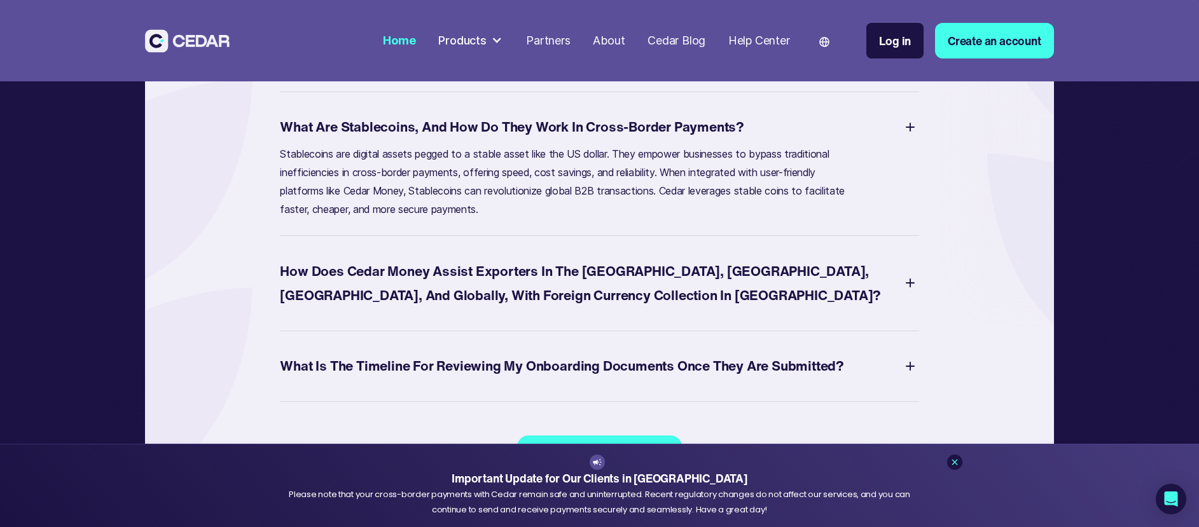
click at [512, 308] on div "How does Cedar Money assist Exporters in the US, UK, China, and Globally, with …" at bounding box center [590, 283] width 621 height 49
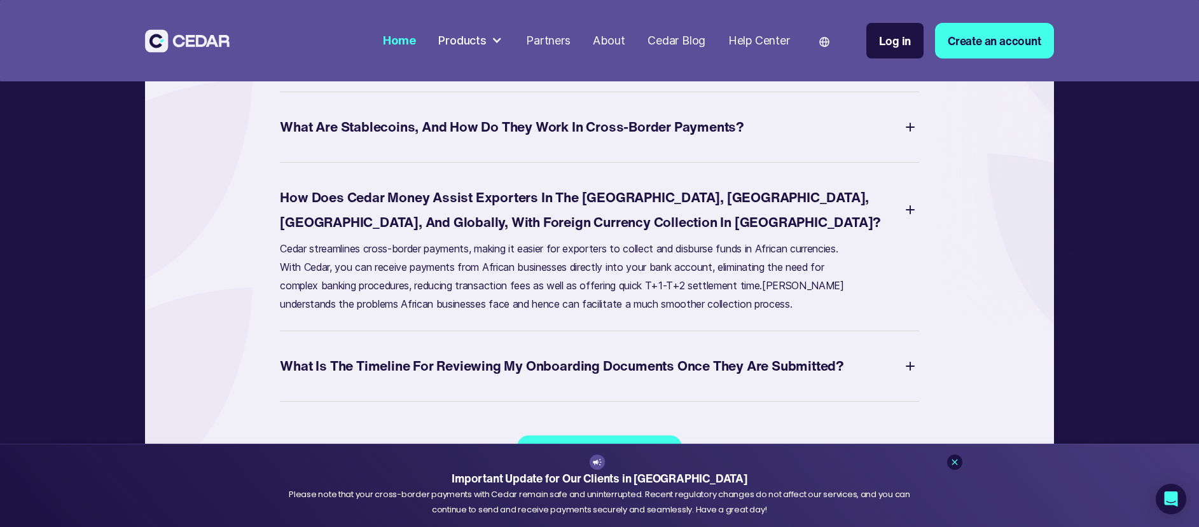
click at [443, 139] on div "What are Stablecoins, and how do they work in Cross-border Payments?" at bounding box center [512, 126] width 464 height 25
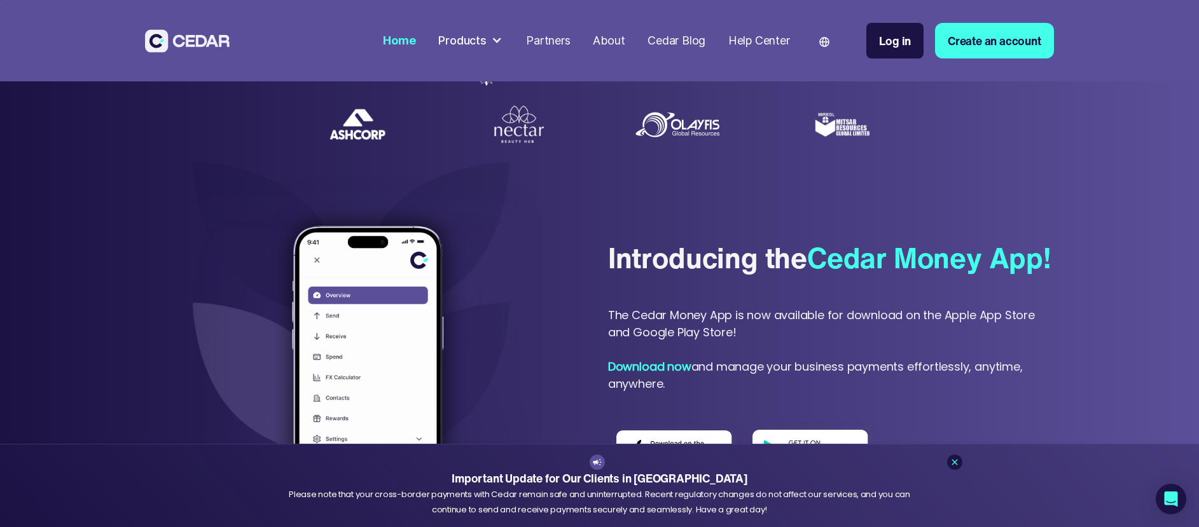
scroll to position [0, 0]
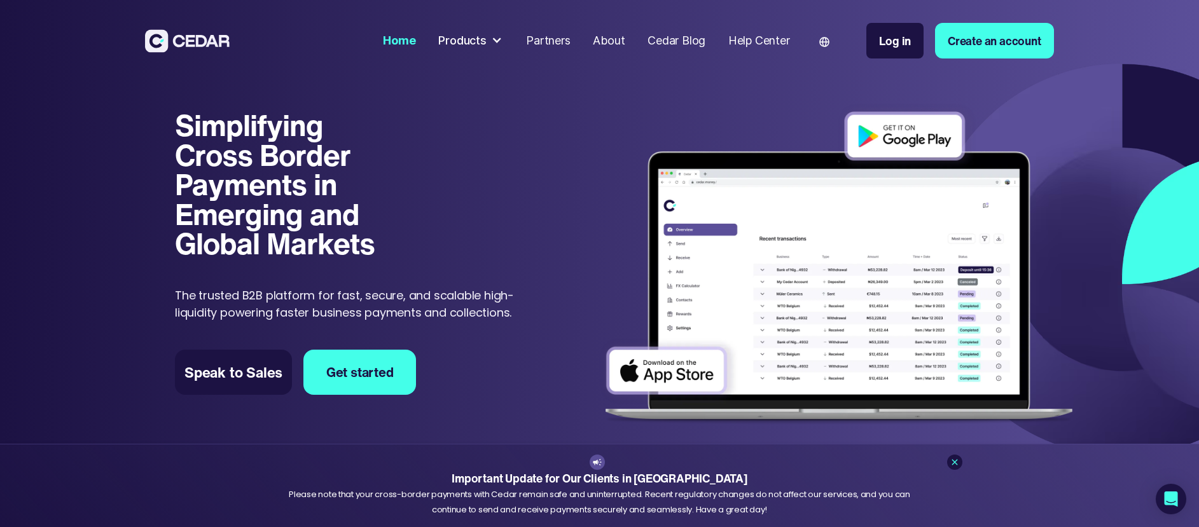
click at [673, 38] on div "Cedar Blog" at bounding box center [676, 40] width 58 height 17
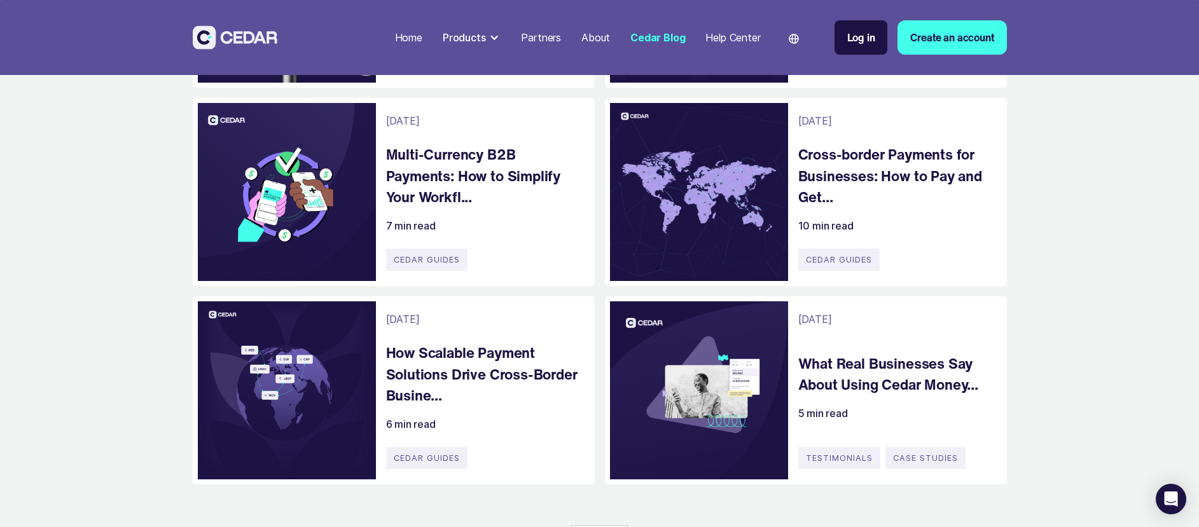
scroll to position [688, 0]
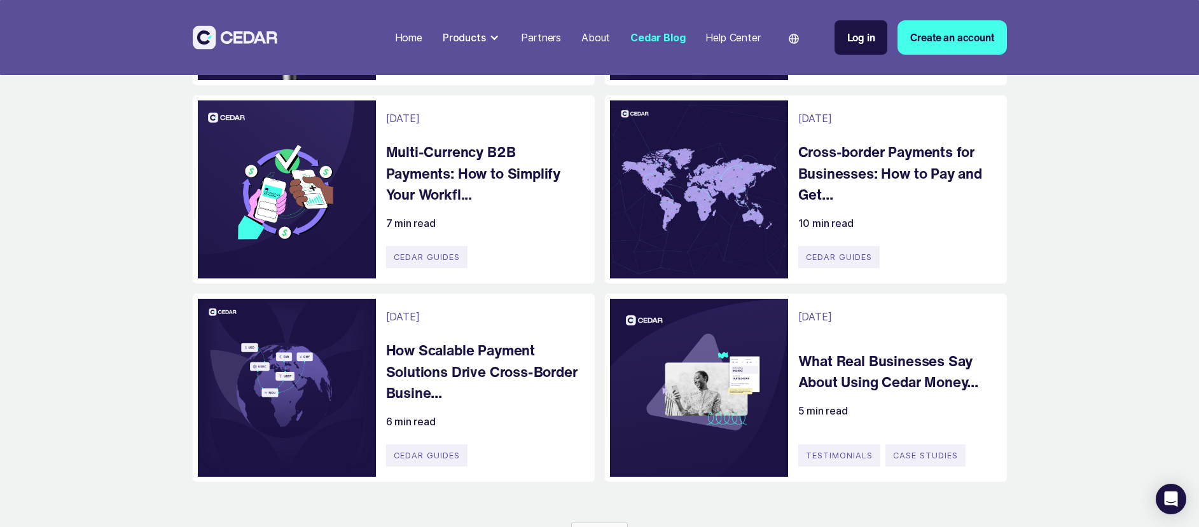
click at [853, 387] on h4 "What Real Businesses Say About Using Cedar Money..." at bounding box center [896, 371] width 196 height 43
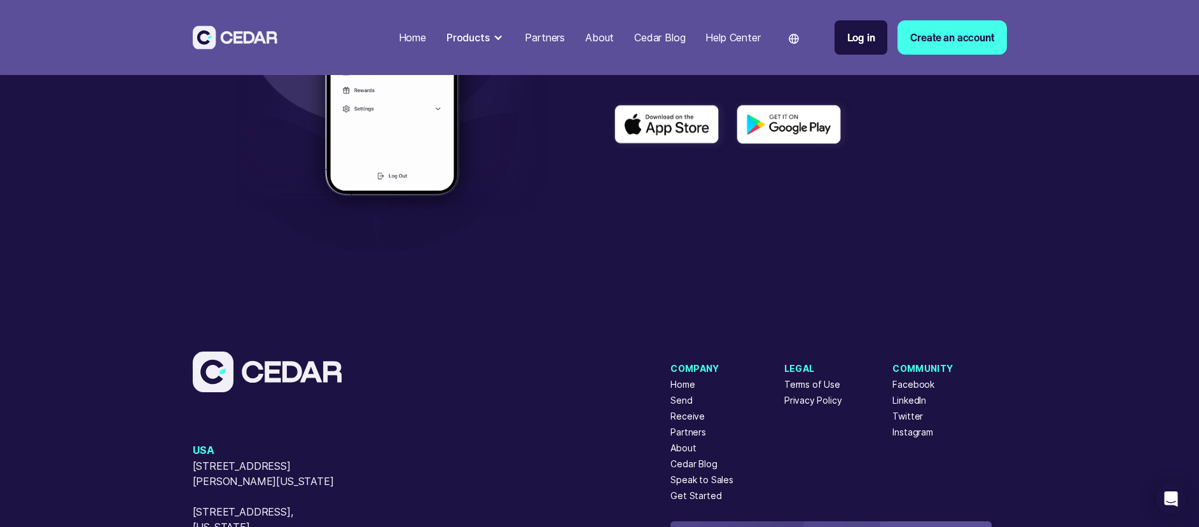
scroll to position [4188, 0]
click at [607, 42] on div "About" at bounding box center [599, 37] width 29 height 15
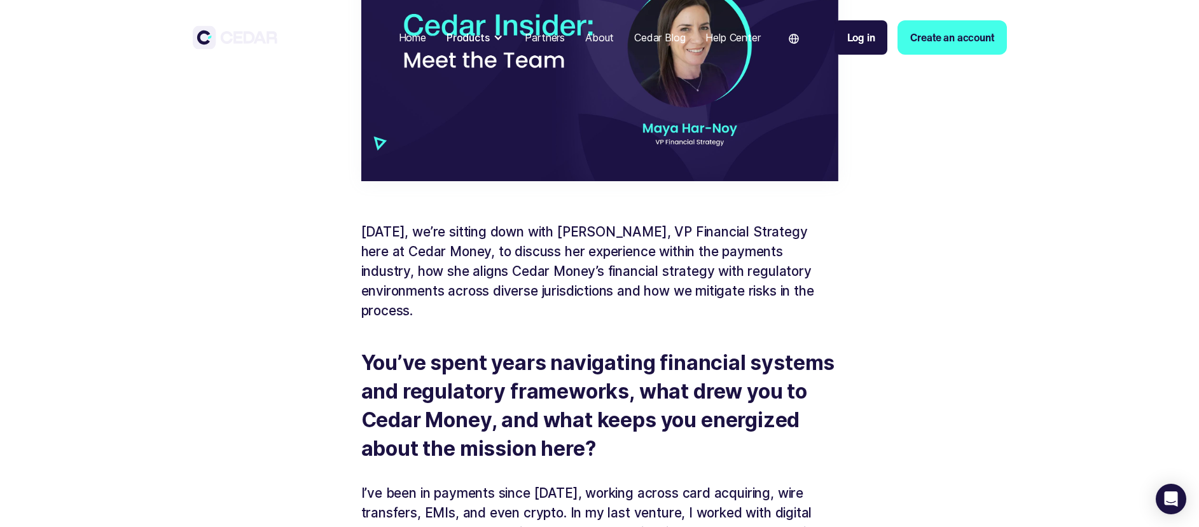
scroll to position [620, 0]
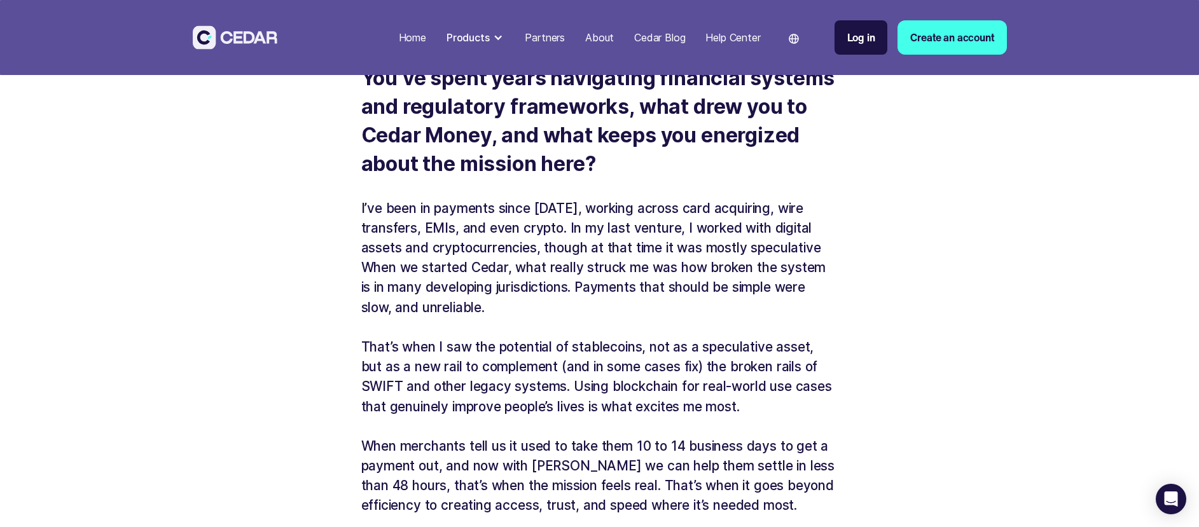
click at [667, 42] on div "Cedar Blog" at bounding box center [659, 37] width 51 height 15
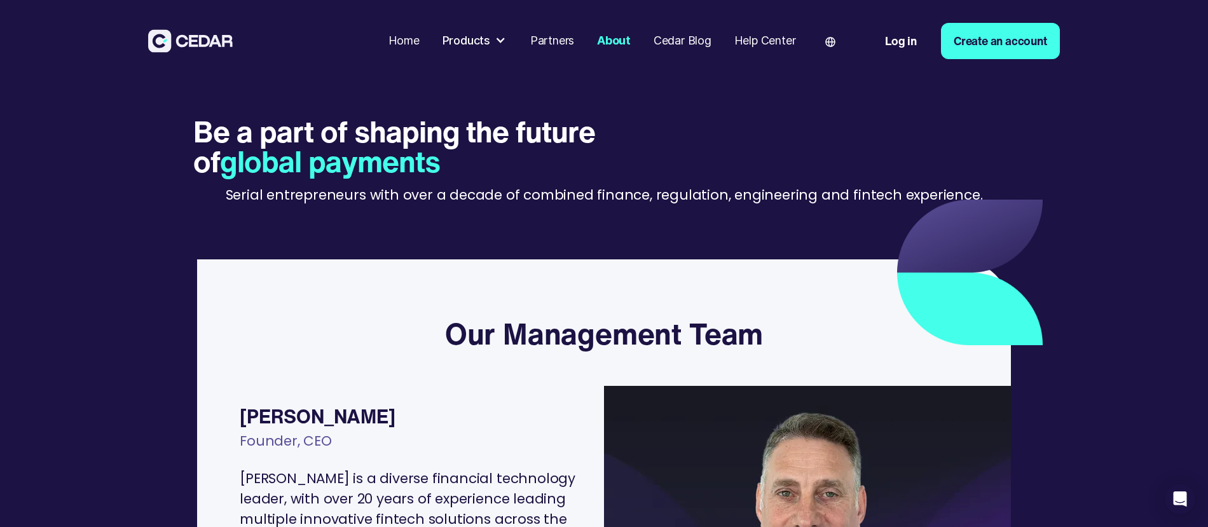
click at [411, 41] on div "Home" at bounding box center [404, 40] width 31 height 17
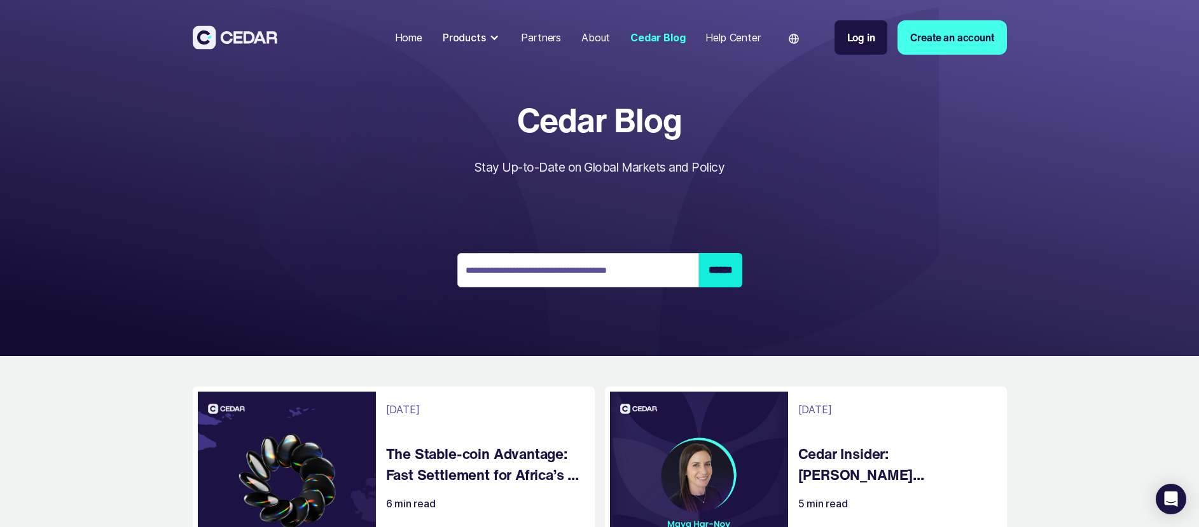
click at [720, 38] on div "Help Center" at bounding box center [732, 37] width 55 height 15
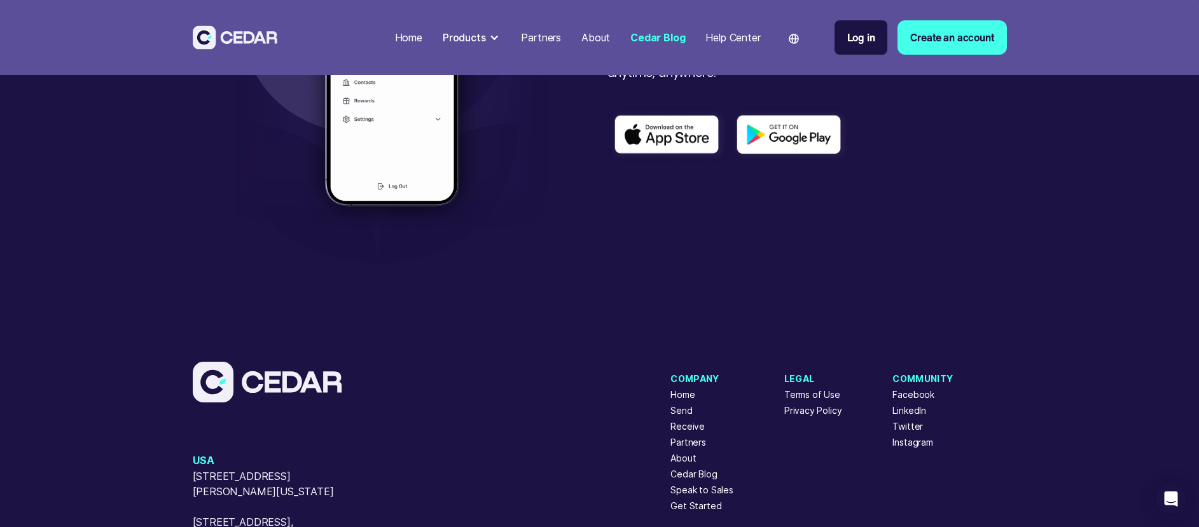
scroll to position [1663, 0]
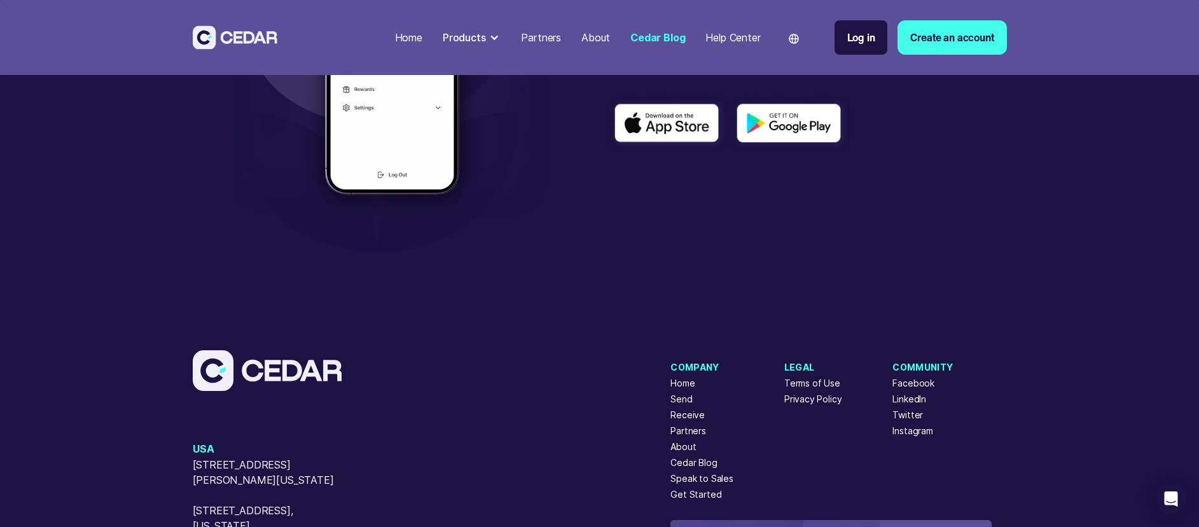
click at [680, 453] on div "About" at bounding box center [682, 446] width 25 height 13
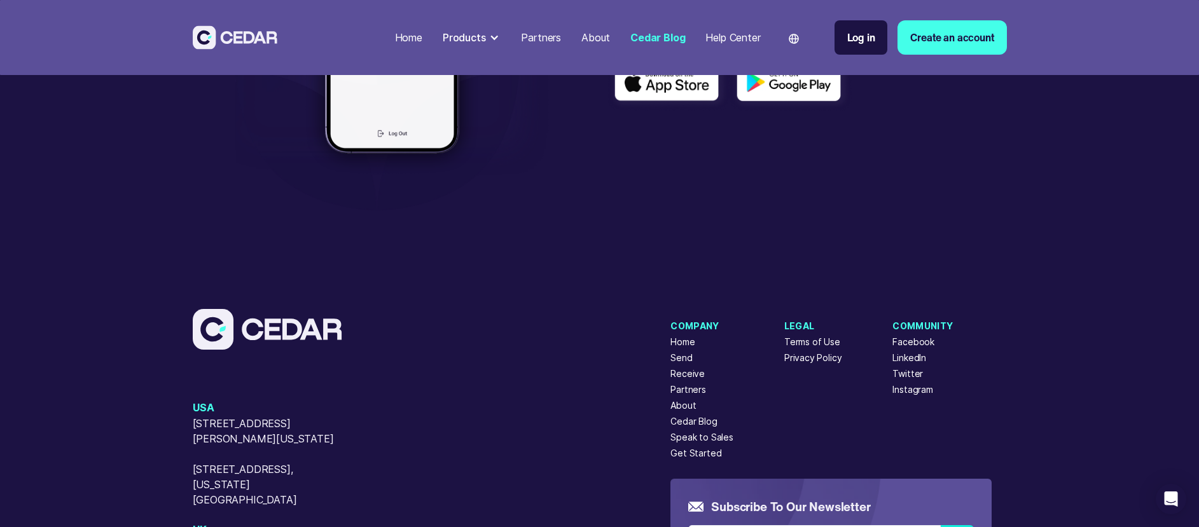
scroll to position [1765, 0]
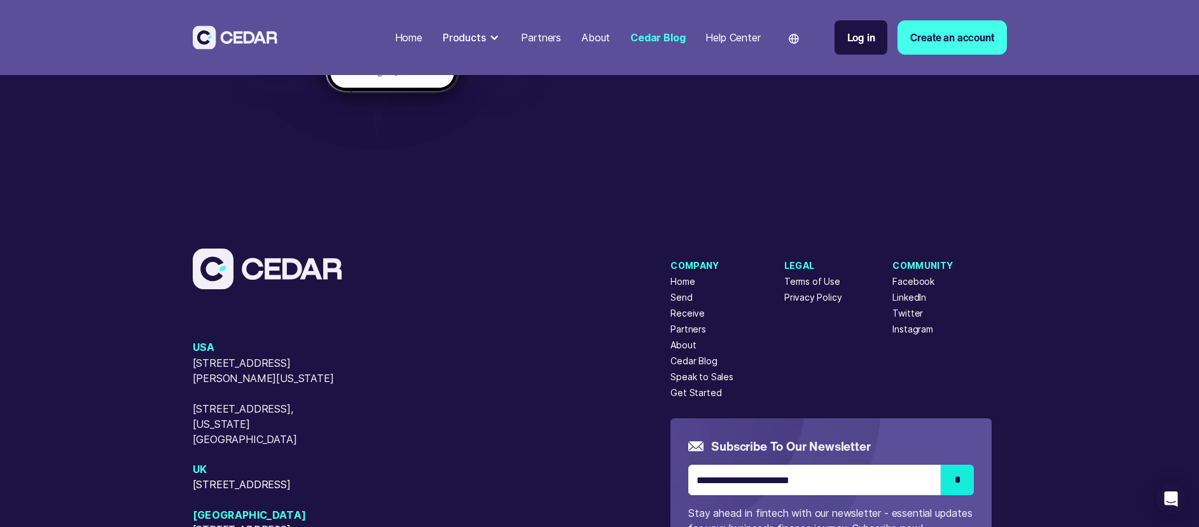
click at [603, 42] on div "About" at bounding box center [595, 37] width 29 height 15
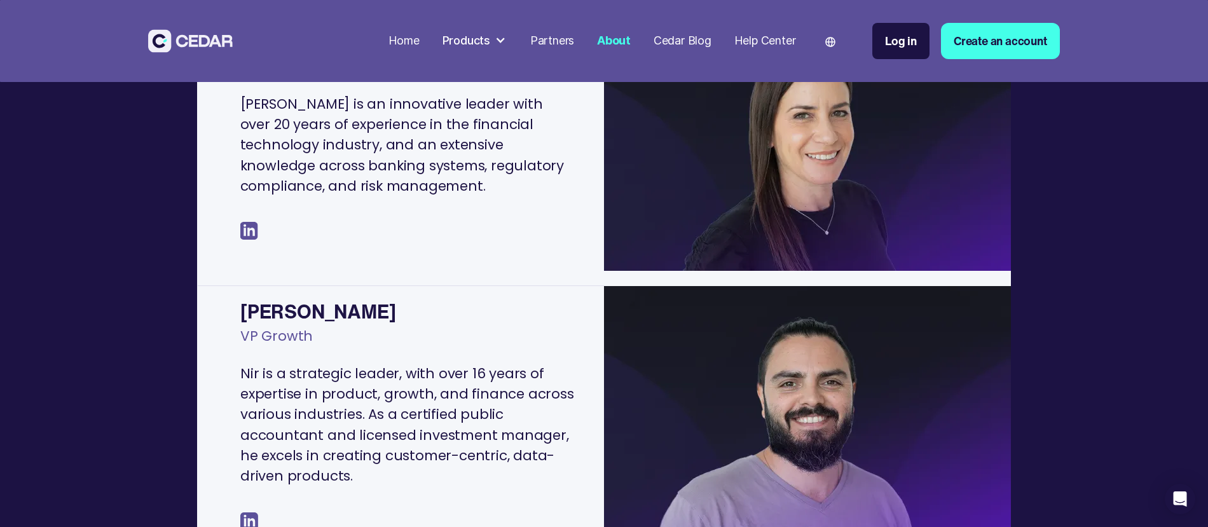
scroll to position [1456, 0]
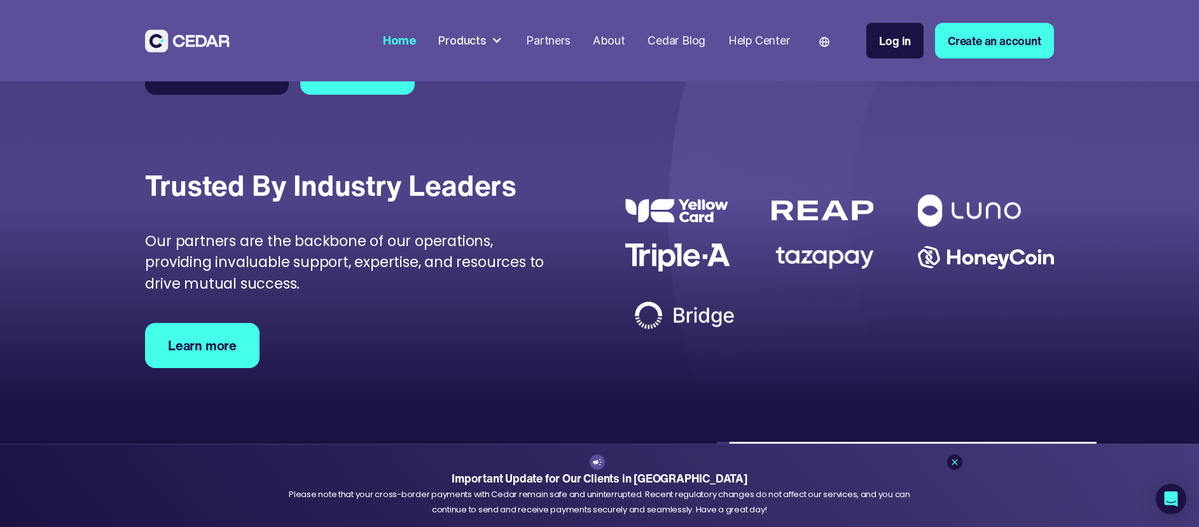
scroll to position [3986, 0]
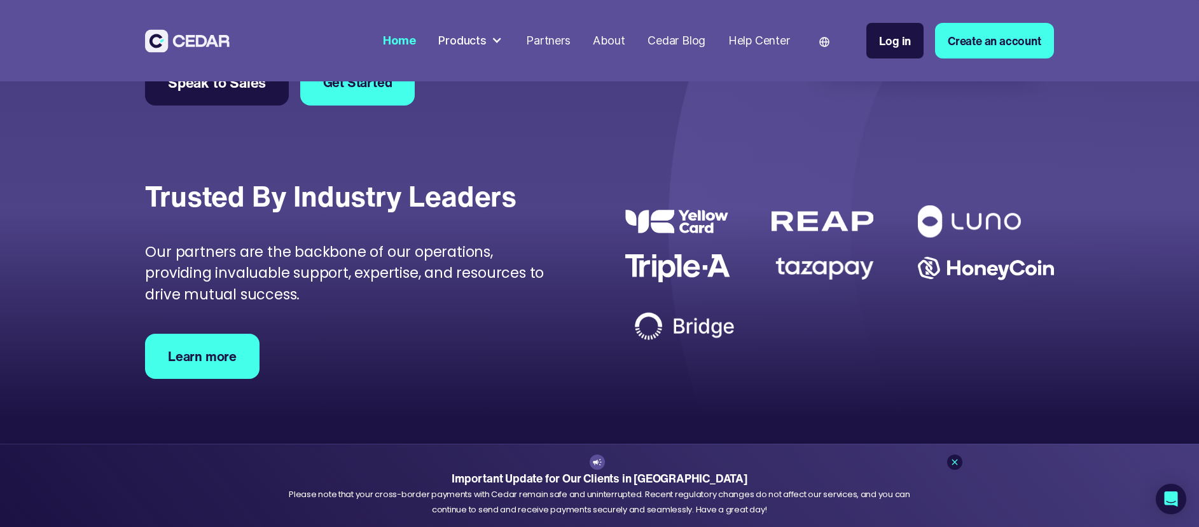
click at [829, 284] on img at bounding box center [824, 268] width 107 height 31
